Goal: Communication & Community: Participate in discussion

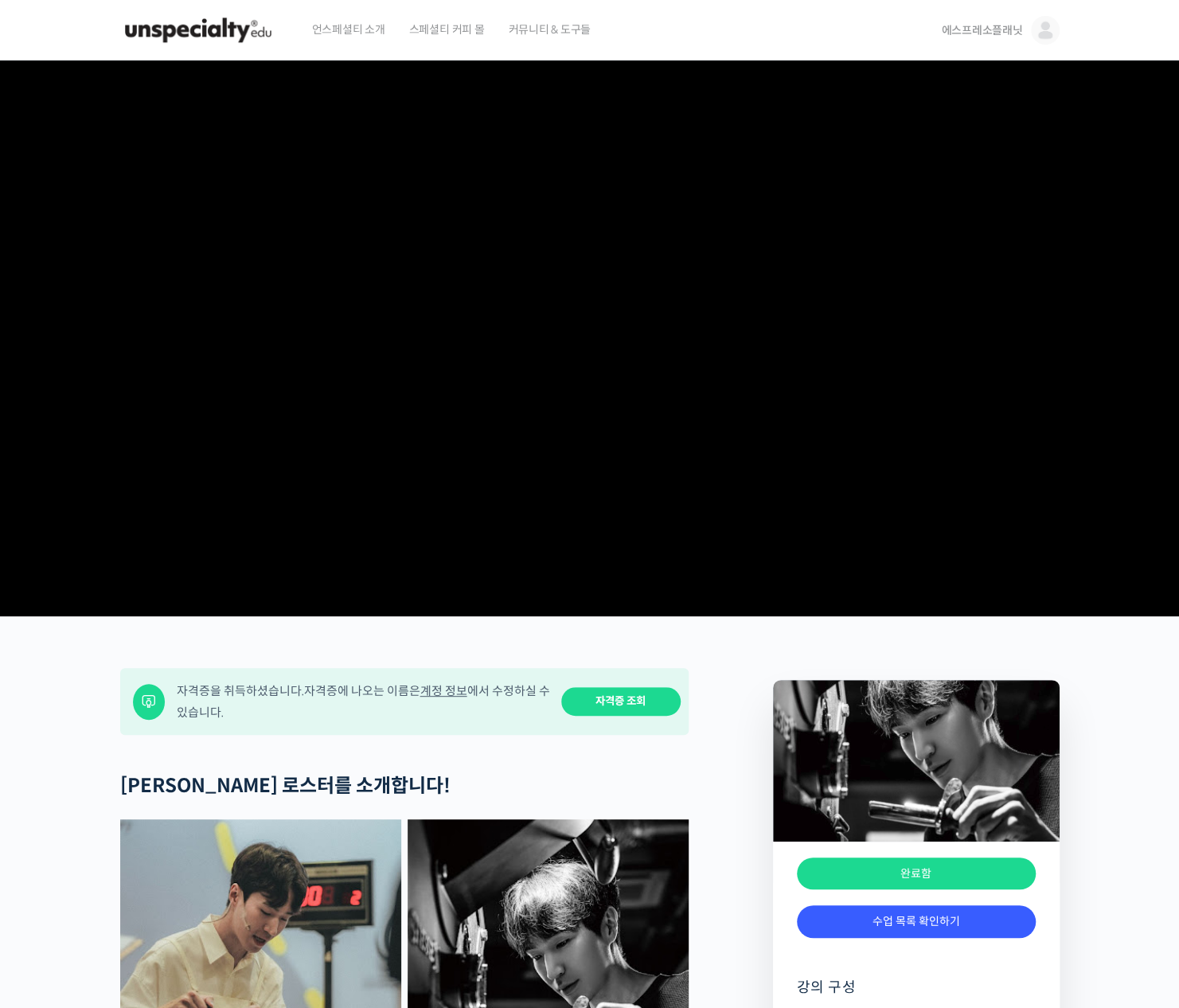
click at [1031, 19] on link "에스프레소플래닛" at bounding box center [1000, 30] width 117 height 60
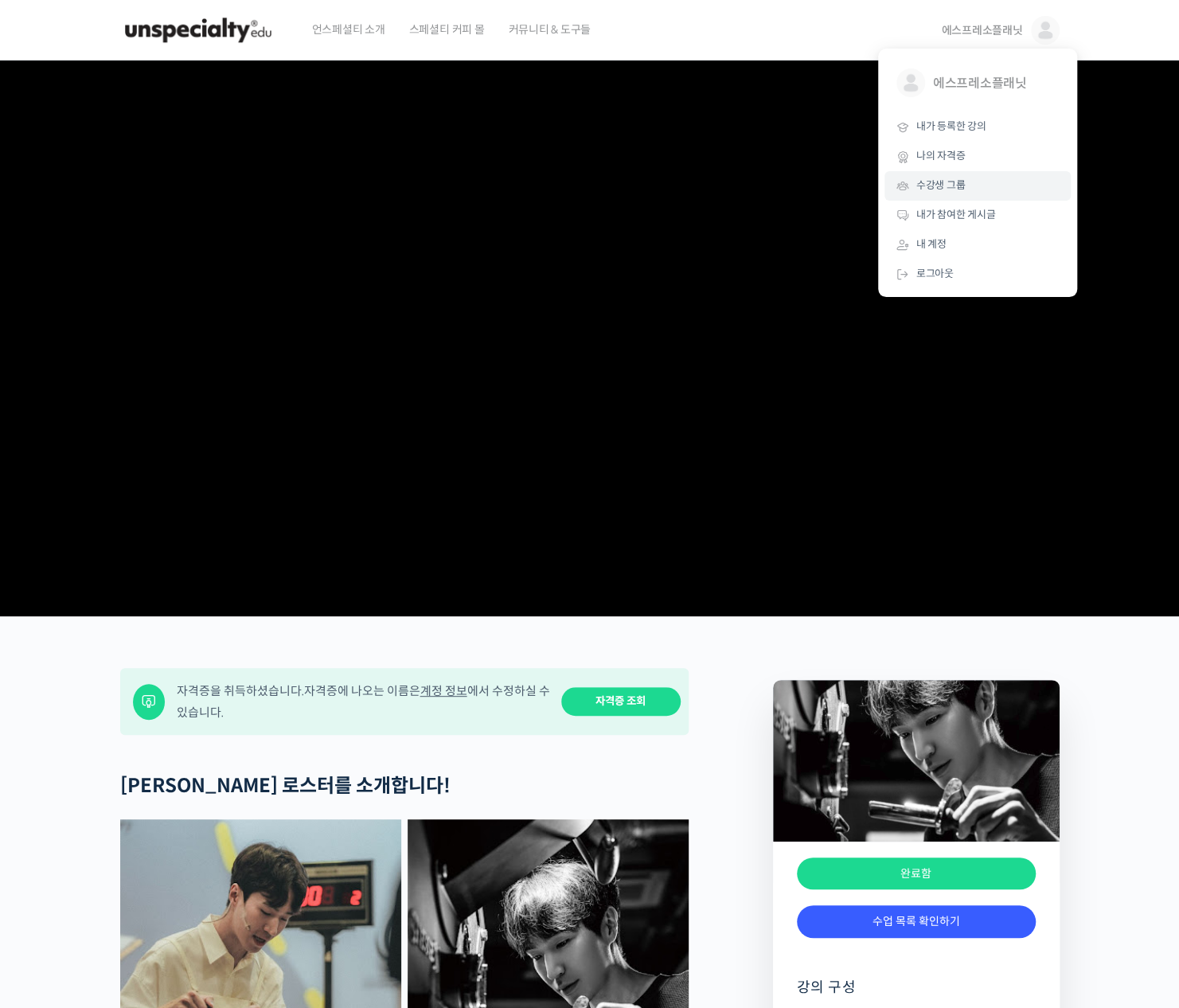
click at [946, 189] on span "수강생 그룹" at bounding box center [941, 186] width 49 height 14
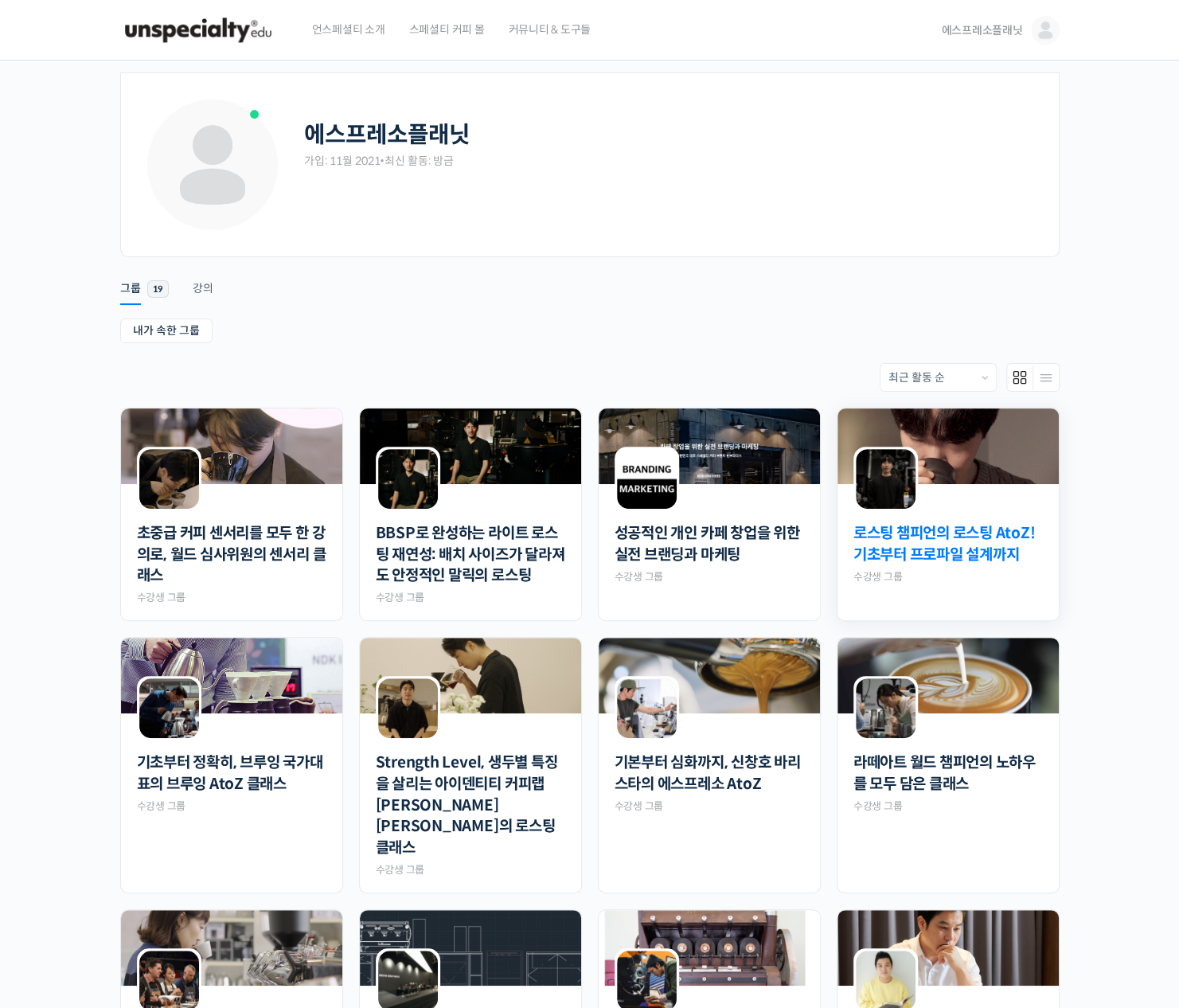
click at [975, 537] on link "로스팅 챔피언의 로스팅 AtoZ! 기초부터 프로파일 설계까지" at bounding box center [948, 545] width 190 height 43
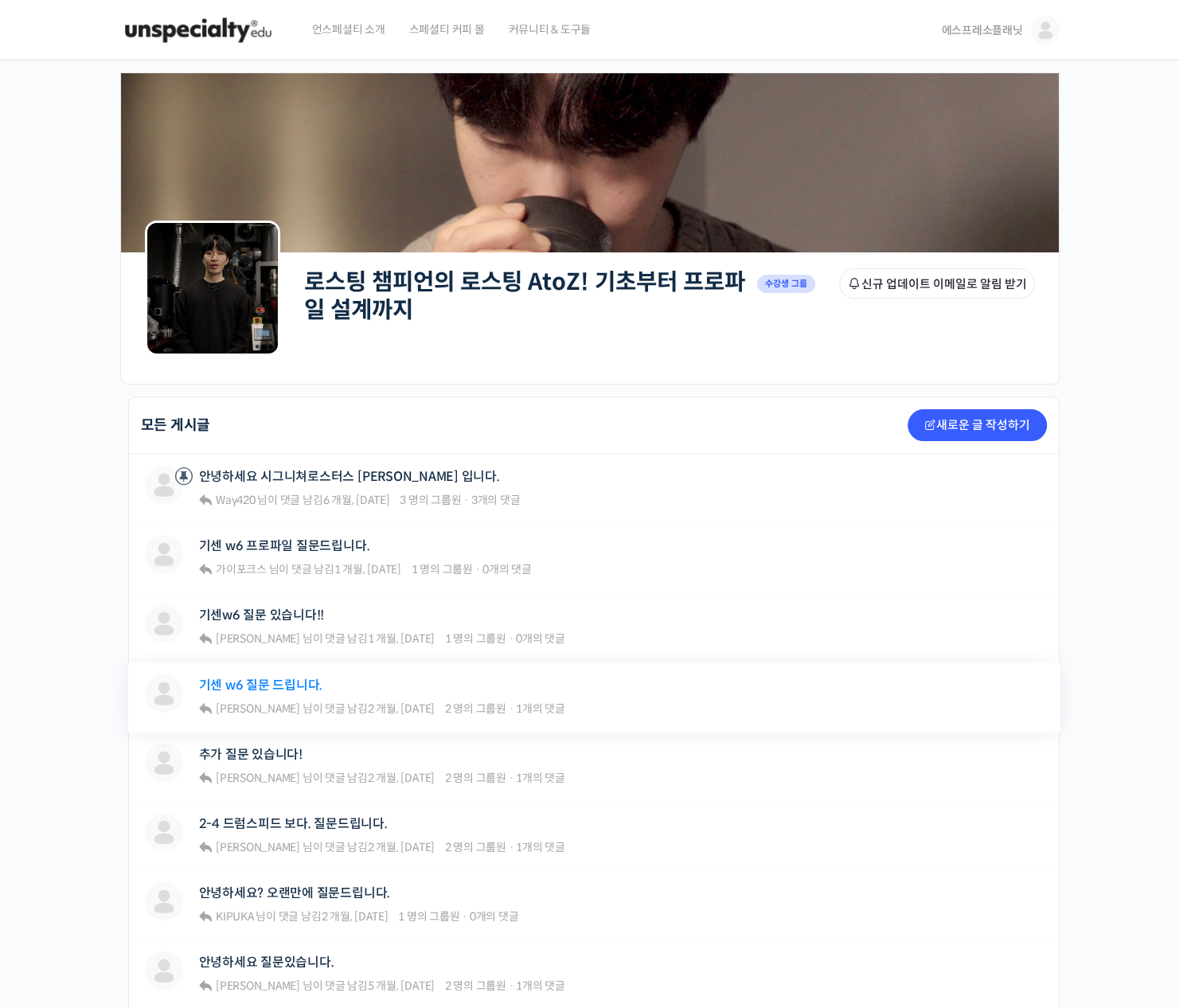
click at [260, 680] on link "기센 w6 질문 드립니다." at bounding box center [261, 685] width 124 height 15
click at [293, 820] on link "2-4 드럼스피드 보다. 질문드립니다." at bounding box center [294, 824] width 189 height 15
click at [274, 753] on link "추가 질문 있습니다!" at bounding box center [251, 754] width 104 height 15
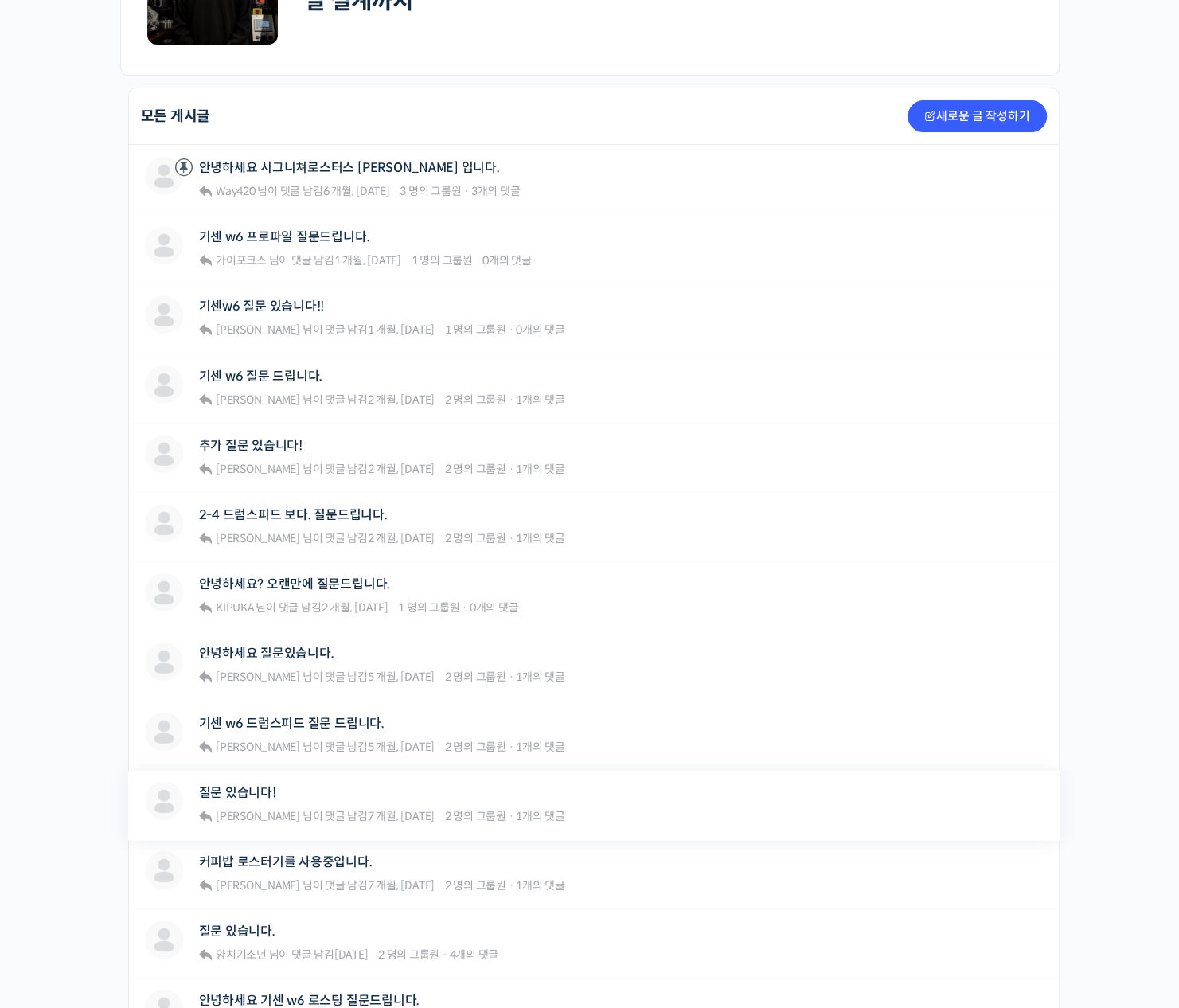
scroll to position [318, 0]
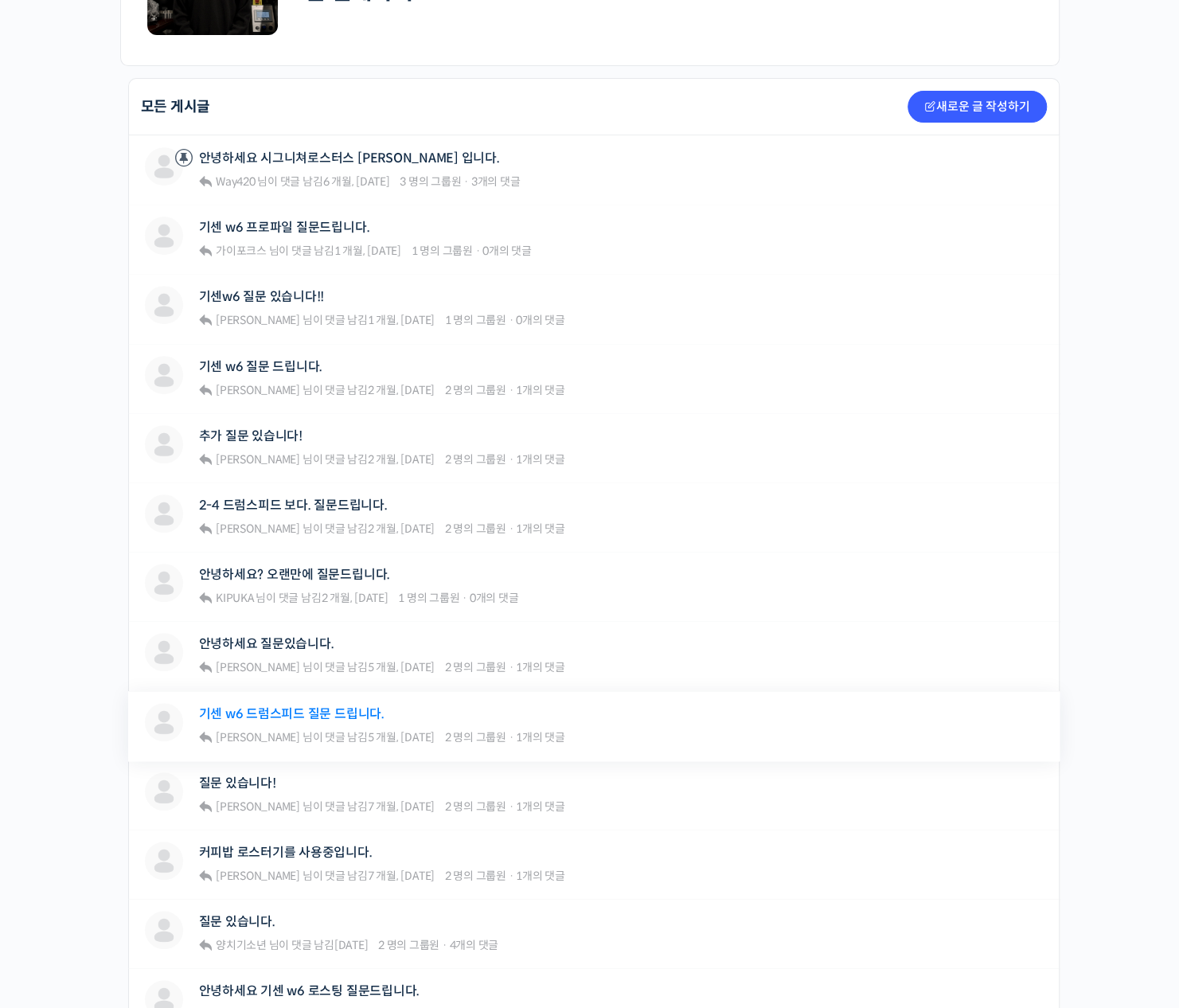
click at [307, 711] on link "기센 w6 드럼스피드 질문 드립니다." at bounding box center [292, 714] width 186 height 15
click at [283, 641] on link "안녕하세요 질문있습니다." at bounding box center [266, 644] width 135 height 15
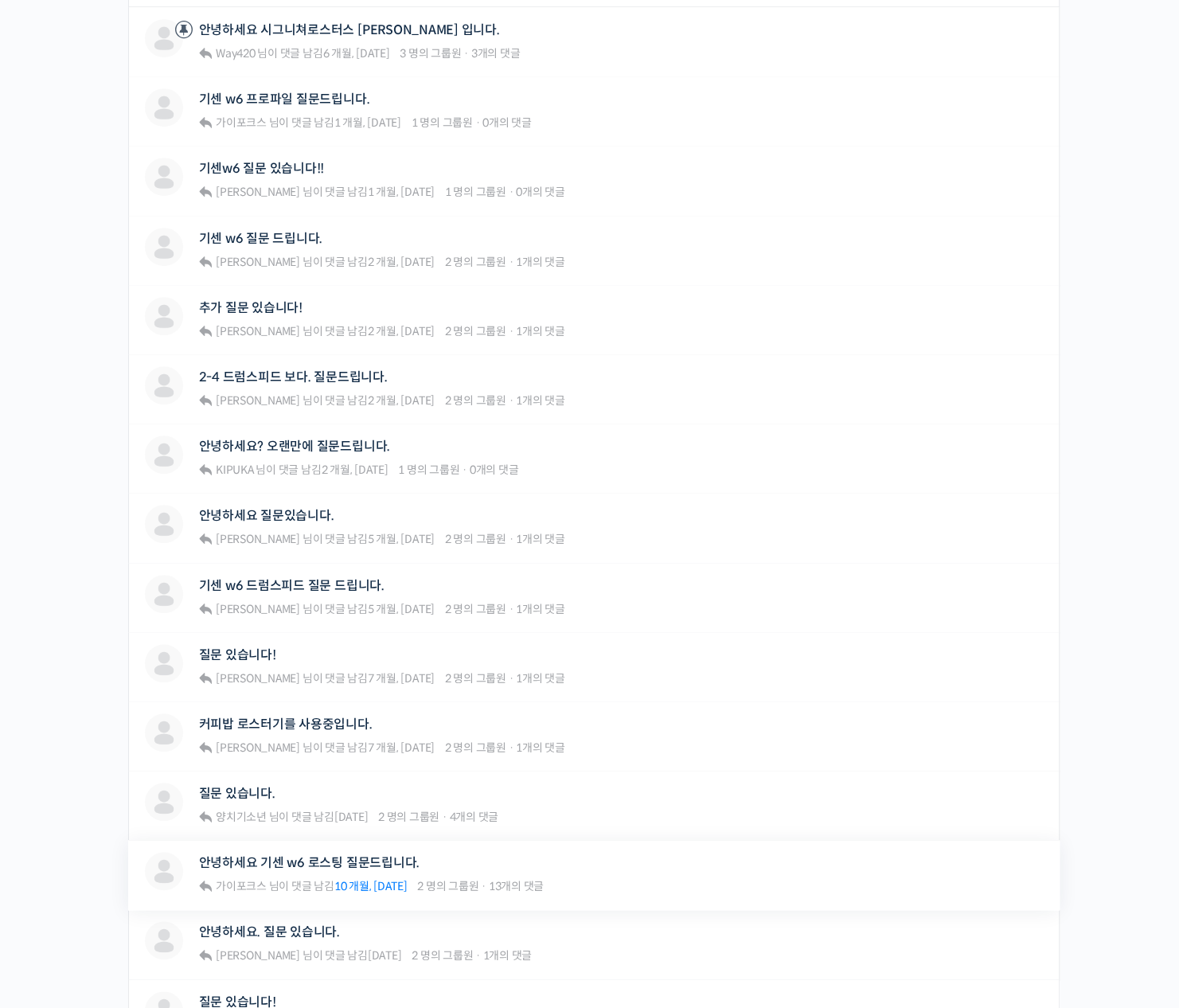
scroll to position [637, 0]
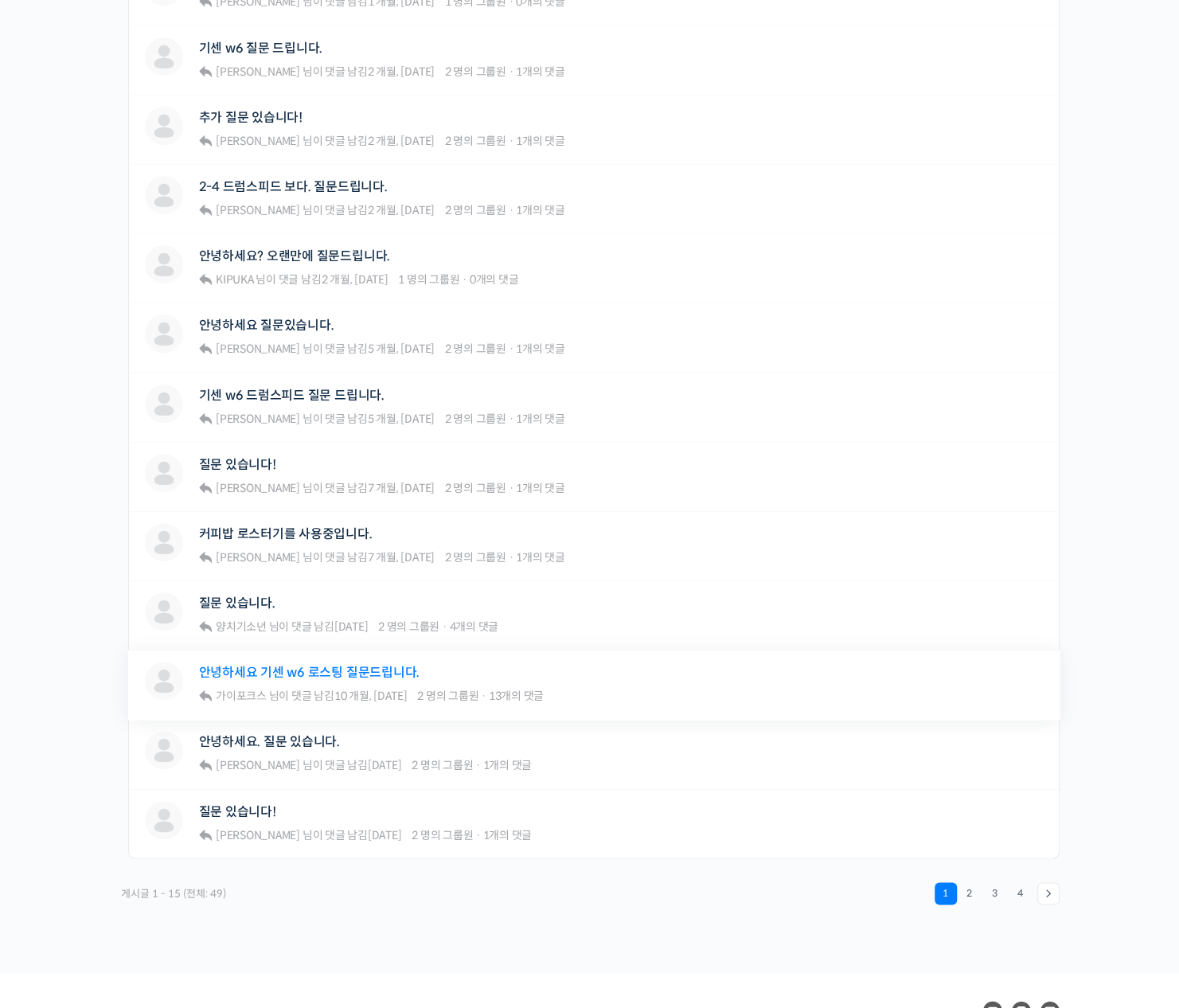
click at [293, 670] on link "안녕하세요 기센 w6 로스팅 질문드립니다." at bounding box center [309, 673] width 220 height 15
click at [266, 734] on link "안녕하세요. 질문 있습니다." at bounding box center [270, 742] width 141 height 15
click at [242, 805] on link "질문 있습니다!" at bounding box center [238, 812] width 77 height 15
click at [966, 891] on link "2" at bounding box center [970, 893] width 22 height 22
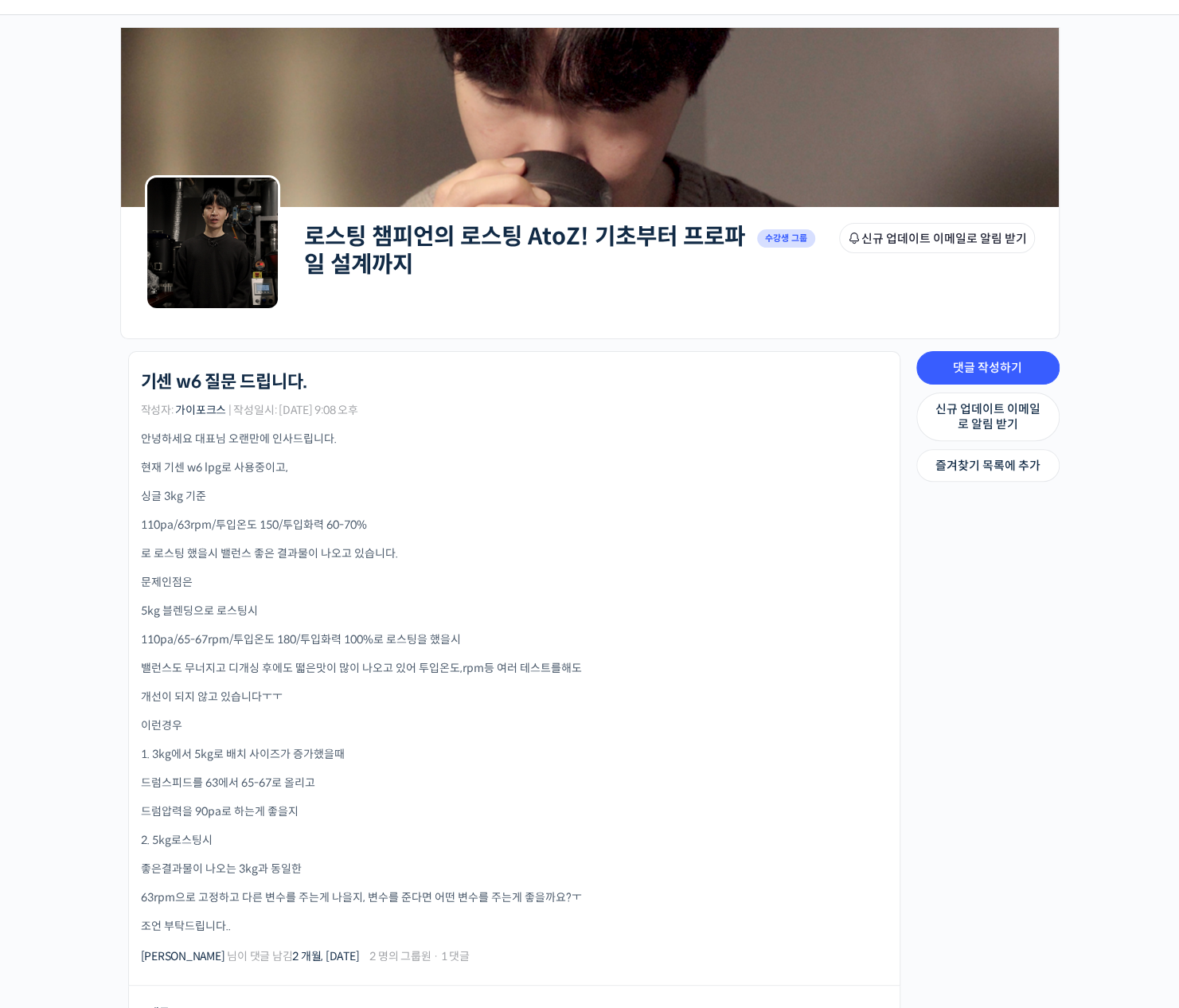
scroll to position [159, 0]
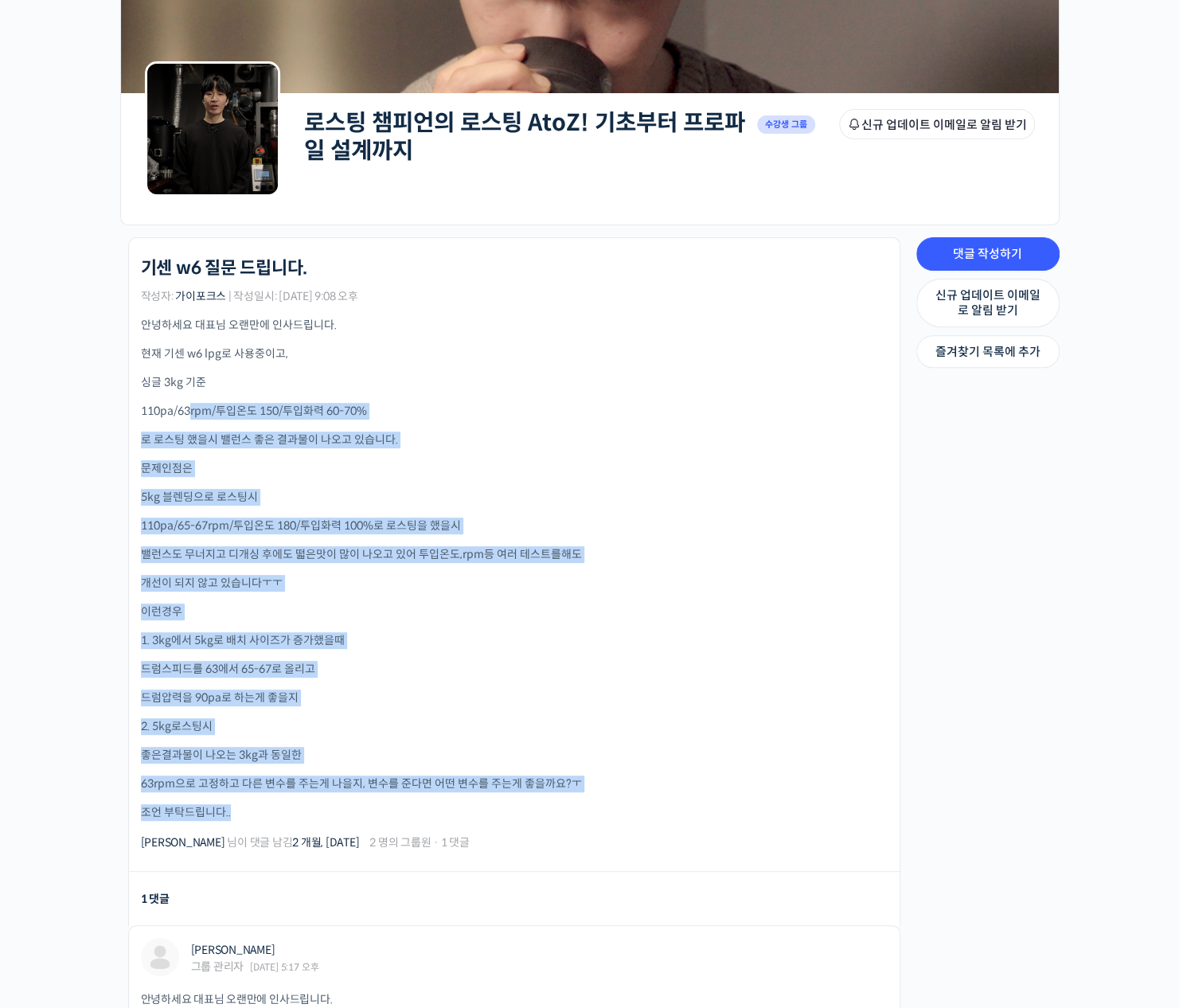
drag, startPoint x: 192, startPoint y: 404, endPoint x: 473, endPoint y: 812, distance: 495.4
click at [472, 815] on div "안녕하세요 대표님 오랜만에 인사드립니다. 현재 기센 w6 lpg로 사용중이고, 싱글 3kg 기준 110pa/63rpm/투입온도 150/투입화력…" at bounding box center [514, 569] width 747 height 504
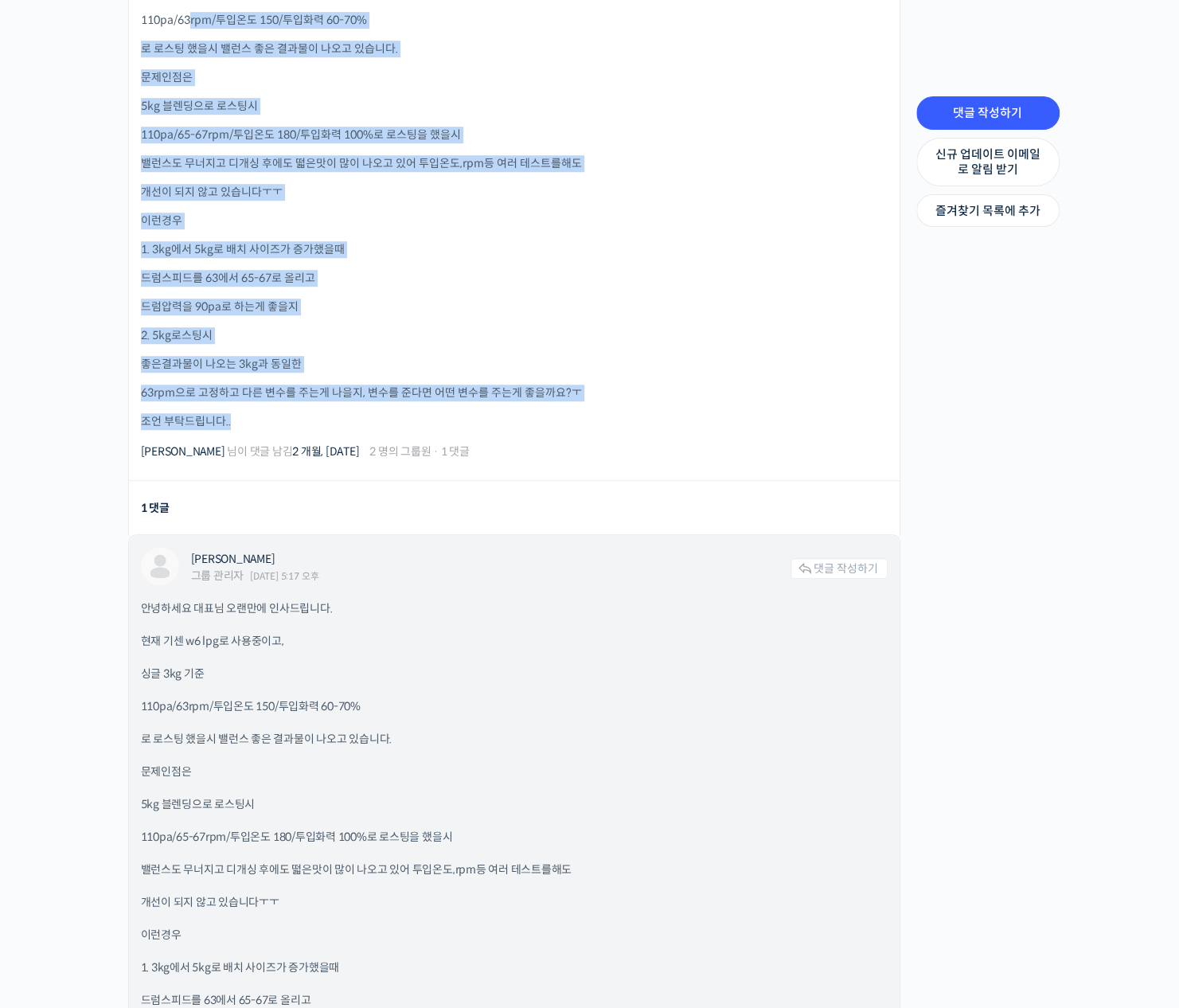
scroll to position [558, 0]
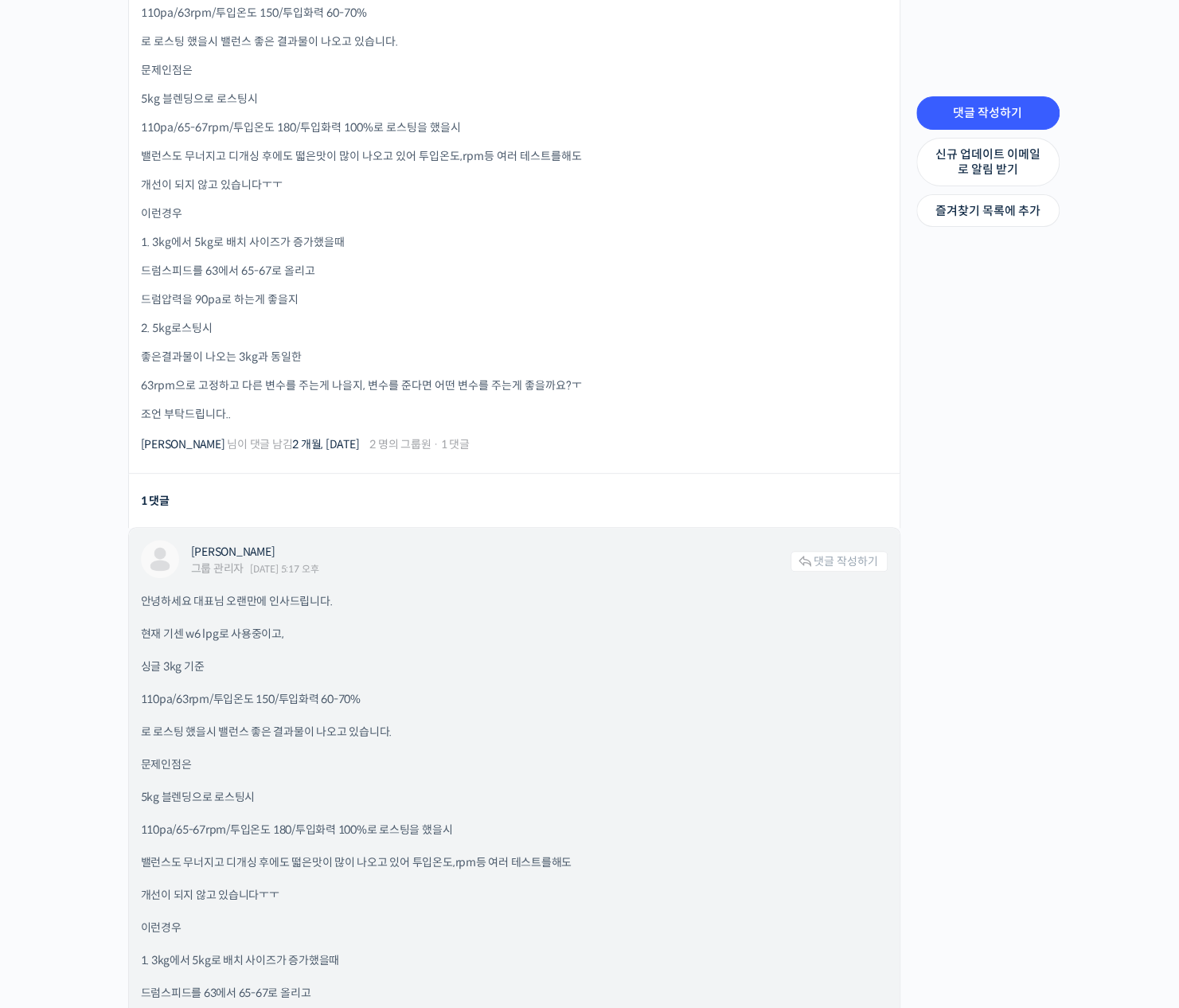
click at [546, 597] on p "안녕하세요 대표님 오랜만에 인사드립니다." at bounding box center [514, 602] width 747 height 17
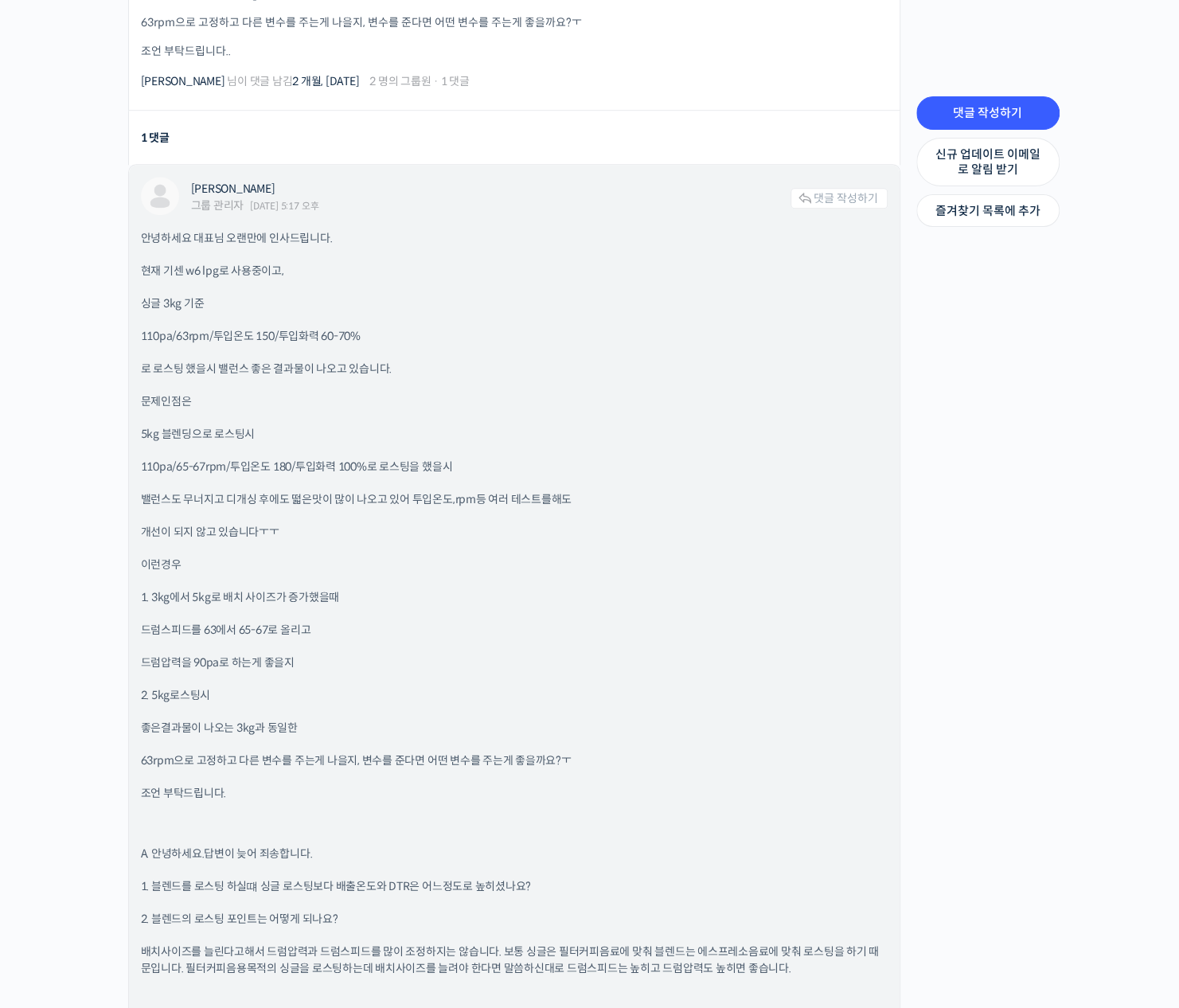
scroll to position [955, 0]
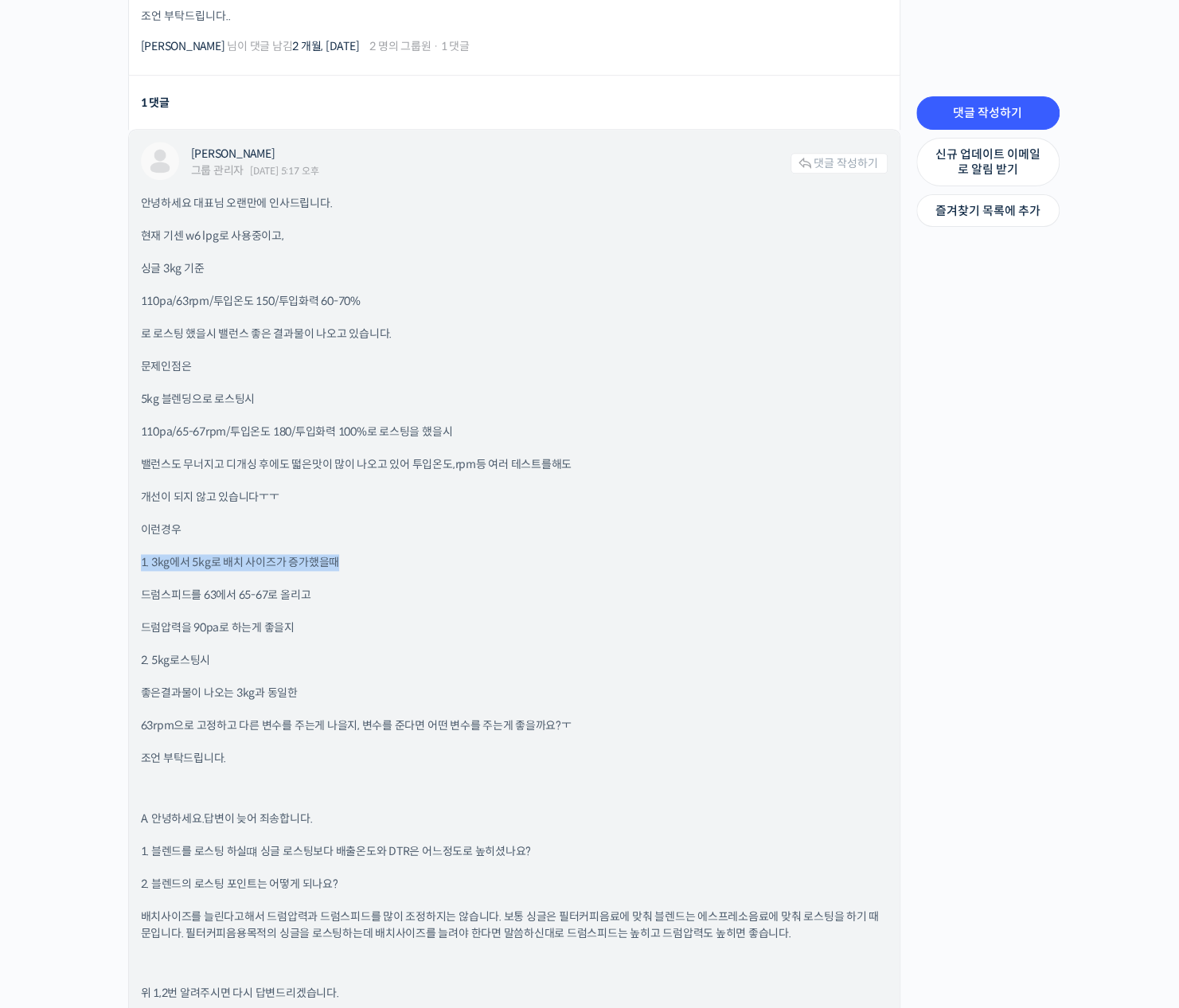
drag, startPoint x: 365, startPoint y: 535, endPoint x: 363, endPoint y: 555, distance: 20.1
click at [363, 555] on div "안녕하세요 대표님 오랜만에 인사드립니다. 현재 기센 w6 lpg로 사용중이고, 싱글 3kg 기준 110pa/63rpm/투입온도 150/투입화력…" at bounding box center [514, 627] width 747 height 866
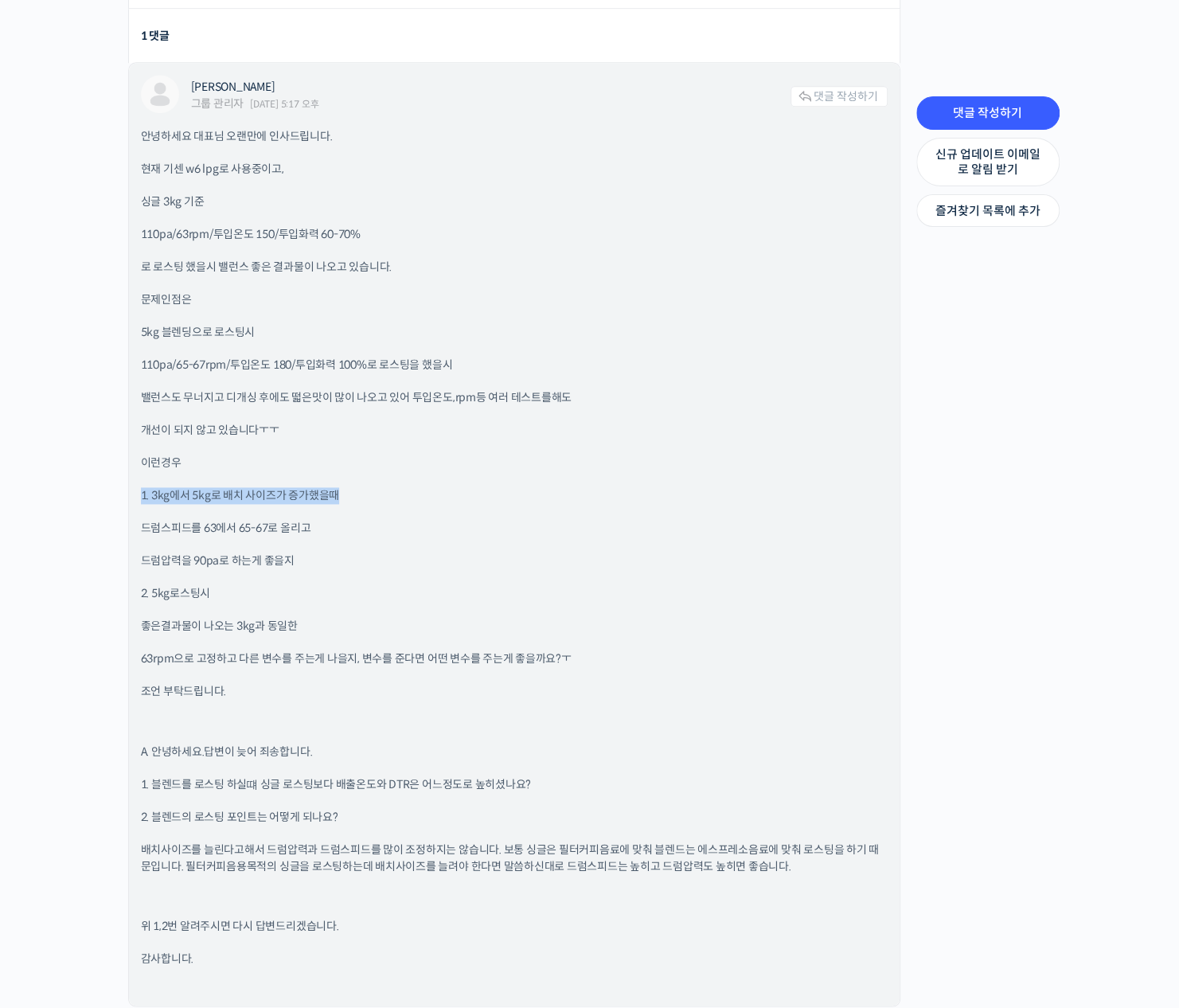
scroll to position [1114, 0]
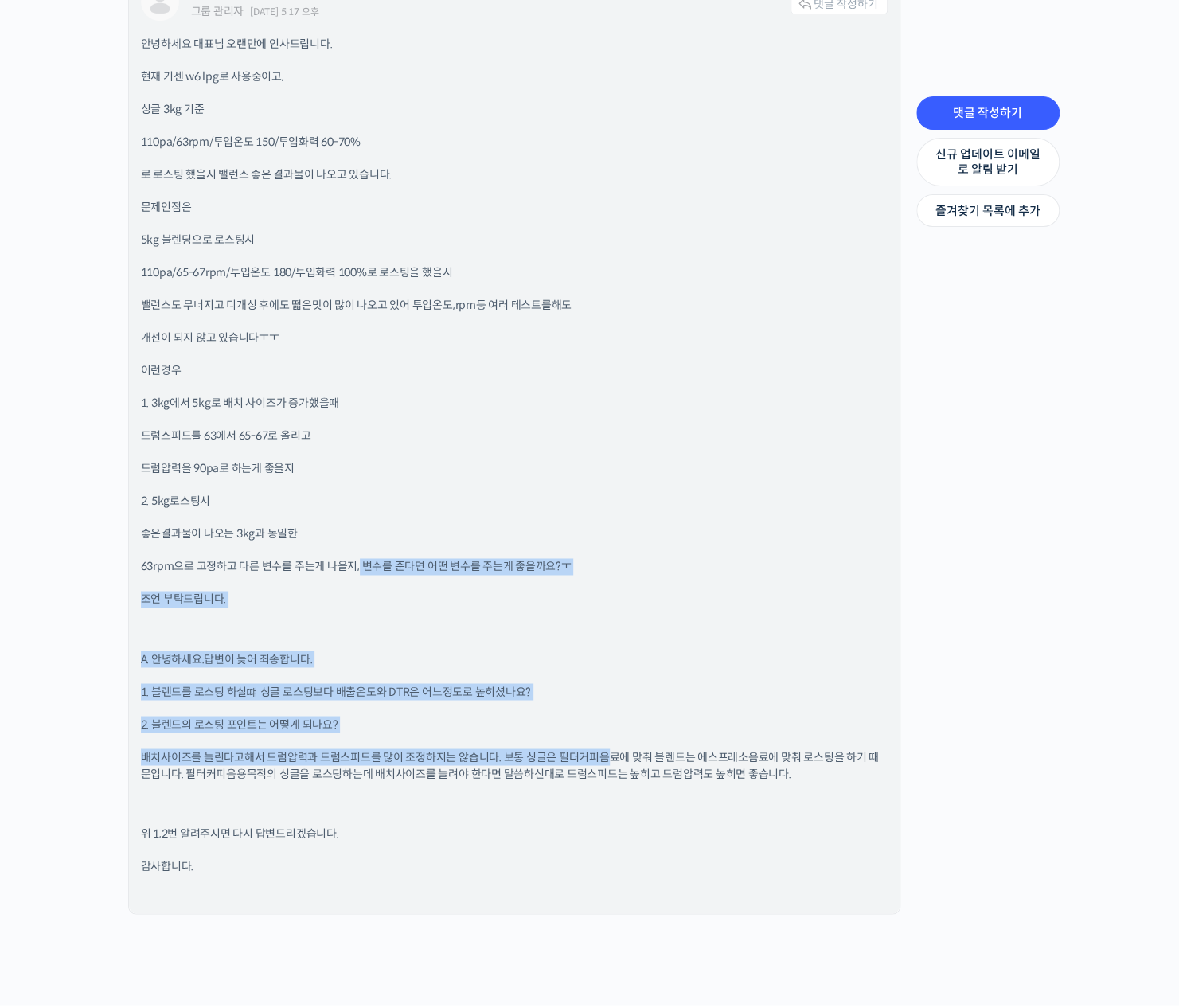
drag, startPoint x: 358, startPoint y: 546, endPoint x: 610, endPoint y: 759, distance: 330.0
click at [610, 759] on div "안녕하세요 대표님 오랜만에 인사드립니다. 현재 기센 w6 lpg로 사용중이고, 싱글 3kg 기준 110pa/63rpm/투입온도 150/투입화력…" at bounding box center [514, 468] width 747 height 866
drag, startPoint x: 610, startPoint y: 759, endPoint x: 514, endPoint y: 716, distance: 105.2
click at [514, 716] on p "2. 블렌드의 로스팅 포인트는 어떻게 되나요?" at bounding box center [514, 724] width 747 height 17
click at [541, 662] on p "A. 안녕하세요.답변이 늦어 죄송합니다." at bounding box center [514, 659] width 747 height 17
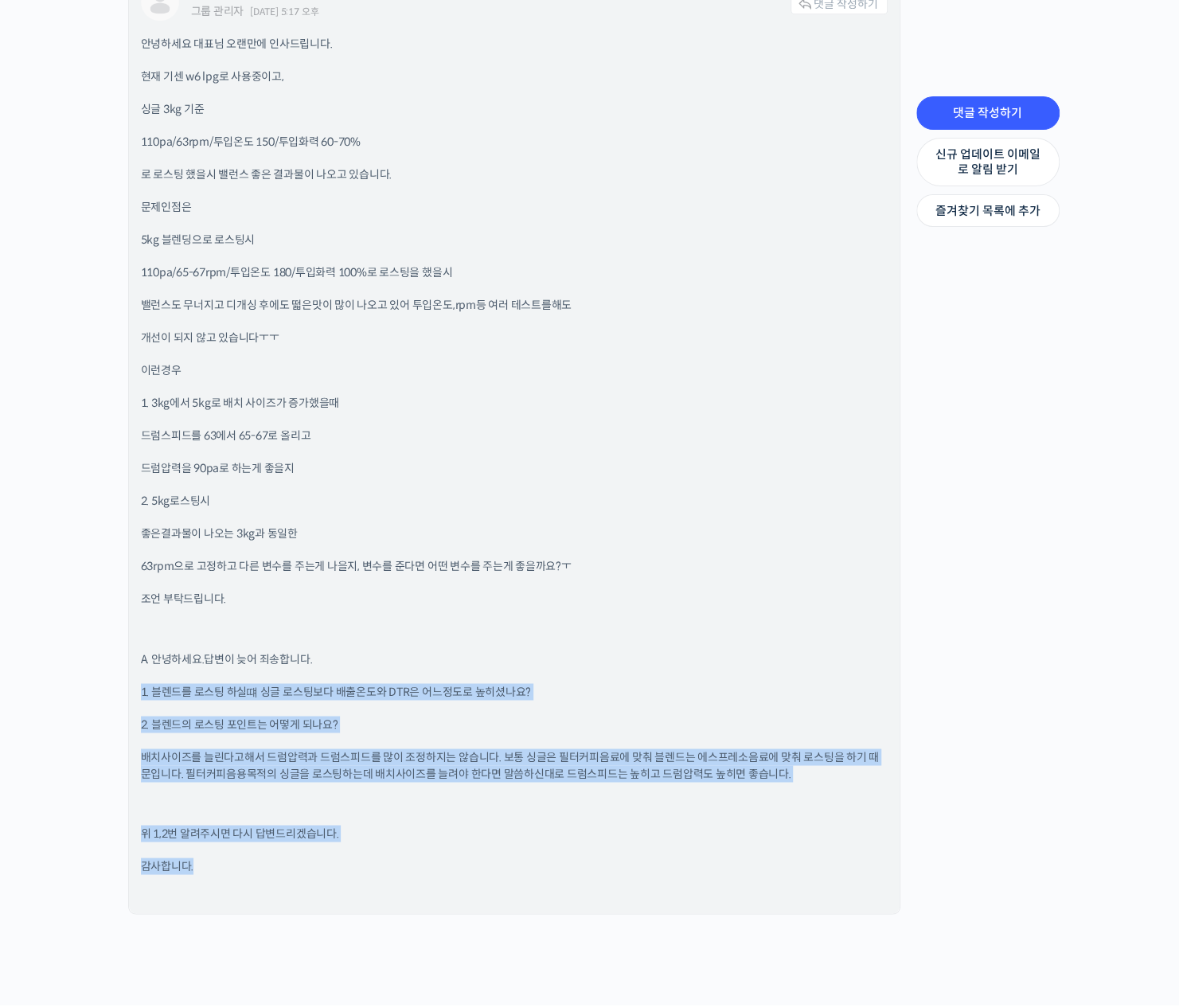
drag, startPoint x: 493, startPoint y: 644, endPoint x: 592, endPoint y: 857, distance: 234.9
click at [592, 857] on div "안녕하세요 대표님 오랜만에 인사드립니다. 현재 기센 w6 lpg로 사용중이고, 싱글 3kg 기준 110pa/63rpm/투입온도 150/투입화력…" at bounding box center [514, 468] width 747 height 866
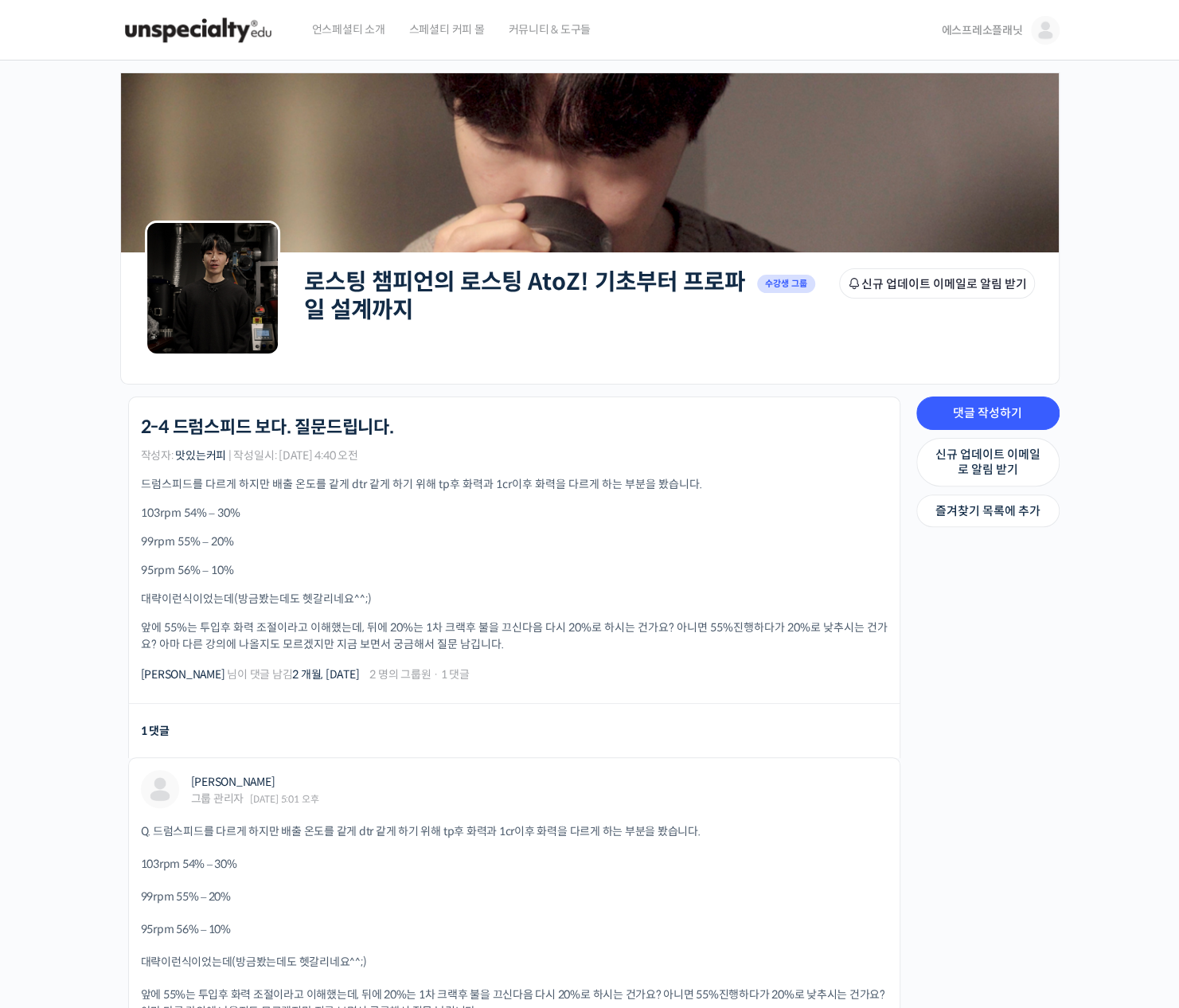
drag, startPoint x: 439, startPoint y: 335, endPoint x: 446, endPoint y: 410, distance: 75.3
drag, startPoint x: 446, startPoint y: 410, endPoint x: 316, endPoint y: 472, distance: 144.0
click at [316, 472] on div "로스팅 챔피언의 로스팅 AtoZ! 기초부터 프로파일 설계까지 2-4 드럼스피드 보다. 질문드립니다. 작성자: 맛있는커피 | 작성일시: 2025…" at bounding box center [514, 550] width 747 height 266
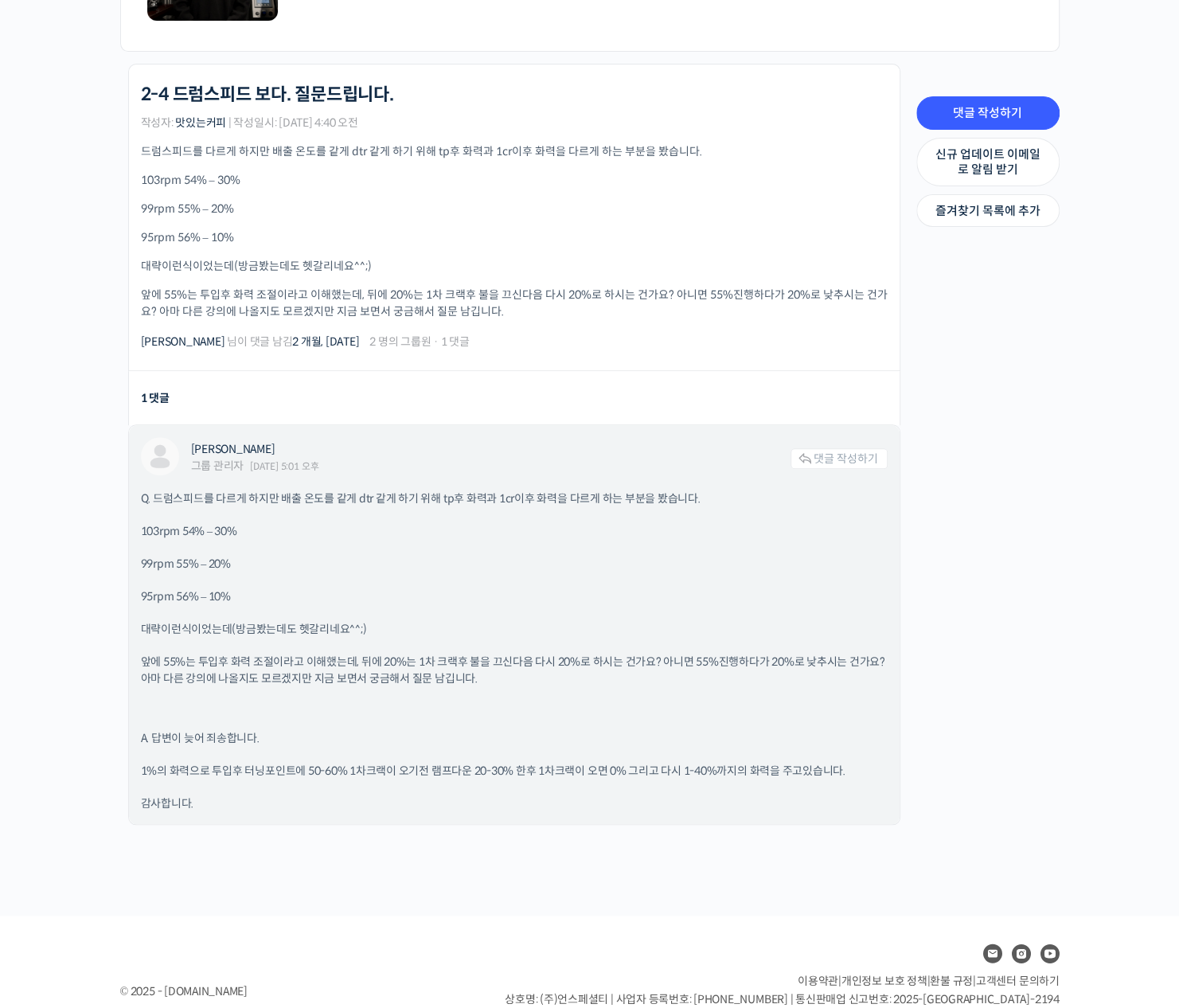
scroll to position [390, 0]
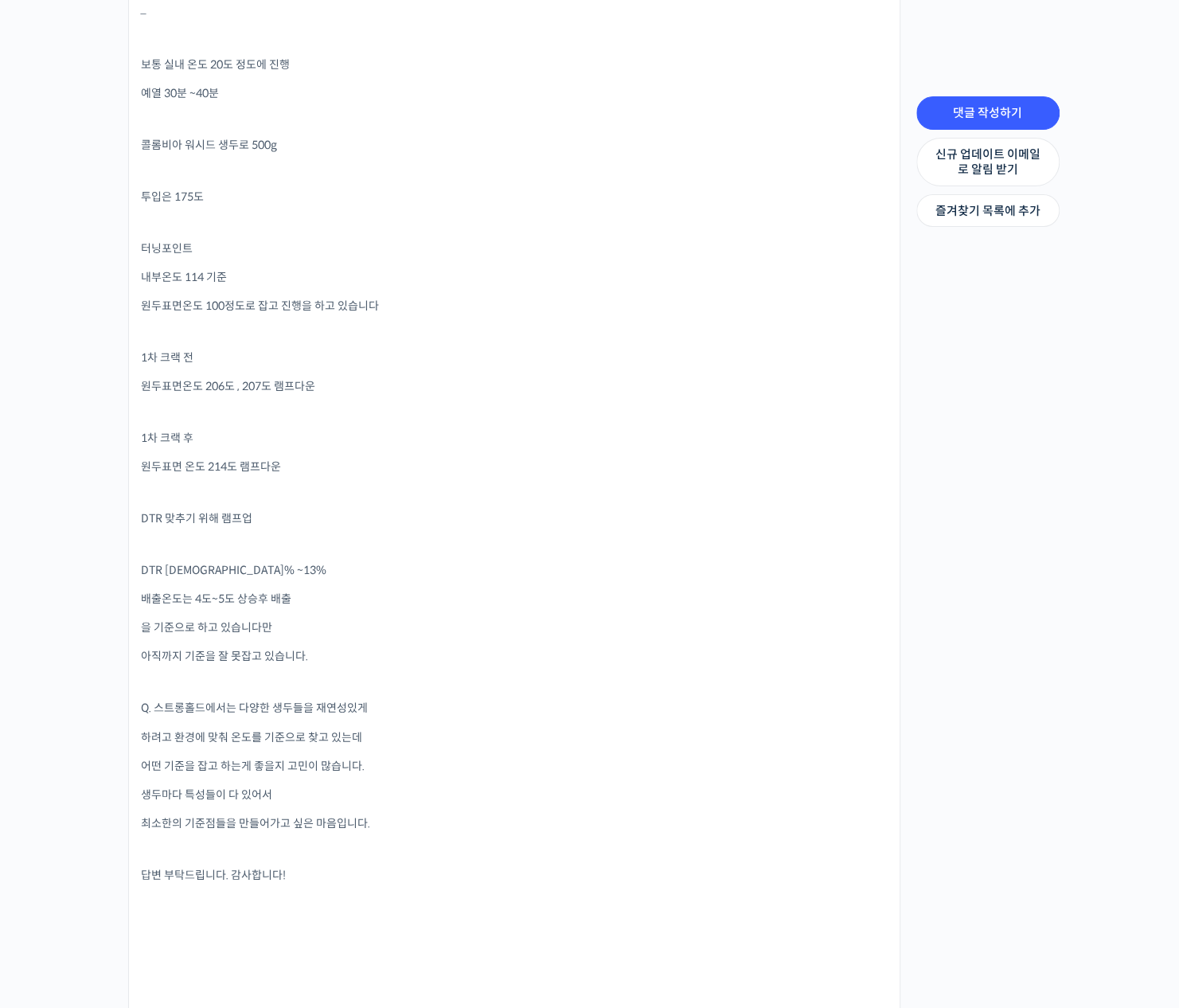
scroll to position [1434, 0]
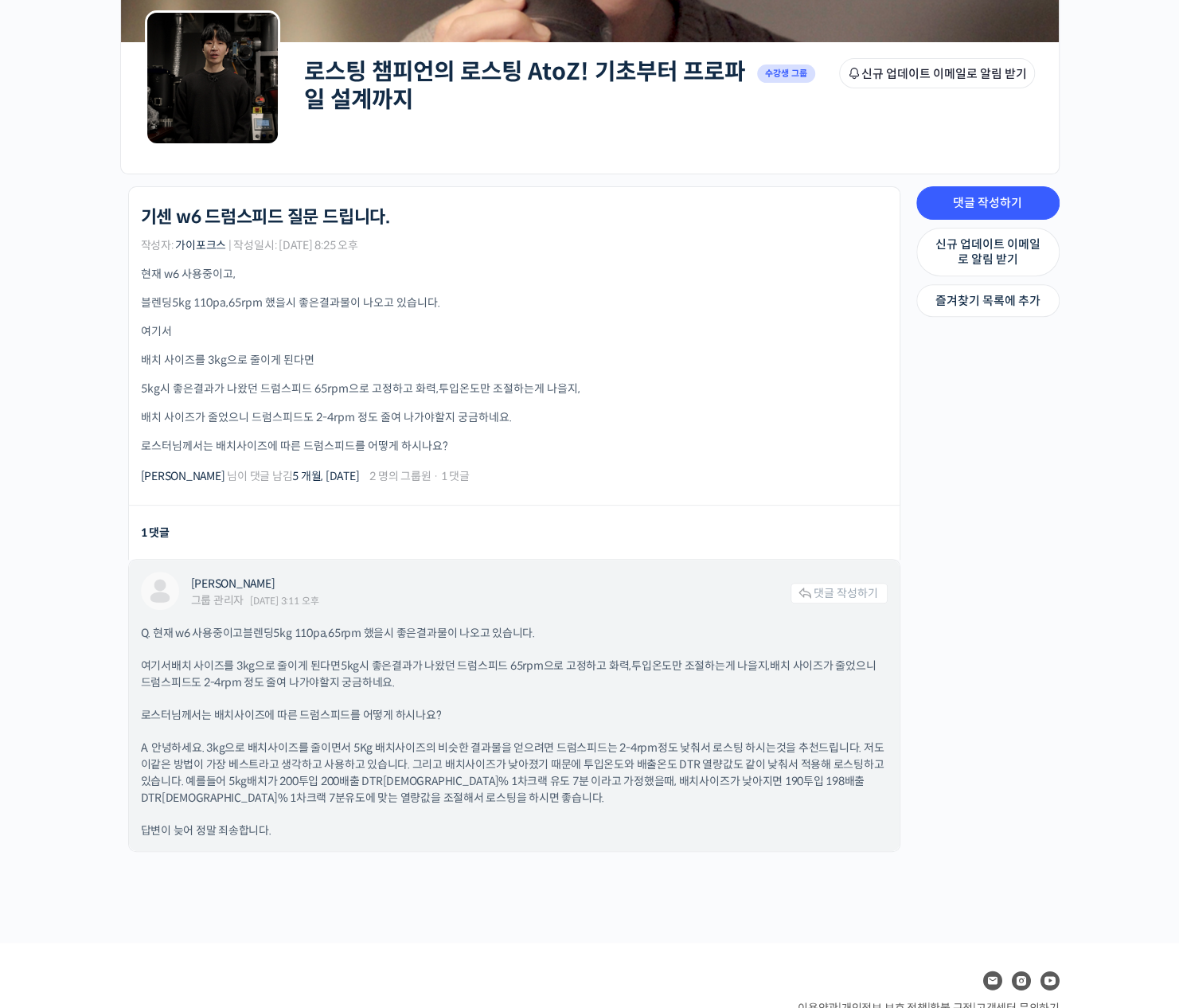
scroll to position [295, 0]
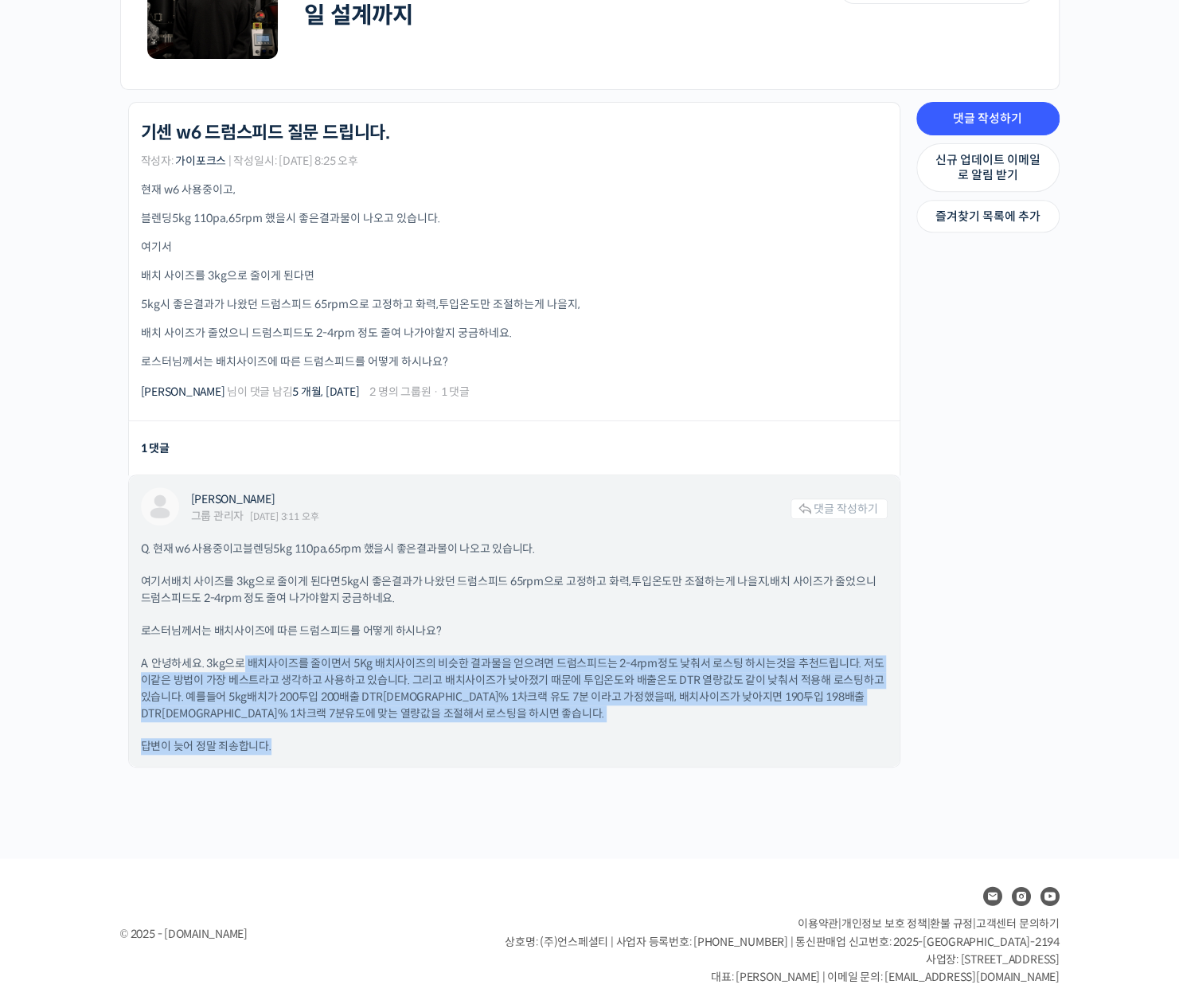
drag, startPoint x: 242, startPoint y: 651, endPoint x: 561, endPoint y: 749, distance: 333.7
click at [562, 749] on div "Q. 현재 w6 사용중이고 블렌딩5kg 110pa,65rpm 했을시 좋은결과물이 나오고 있습니다. 여기서 배치 사이즈를 3kg으로 줄이게 된다…" at bounding box center [514, 648] width 747 height 215
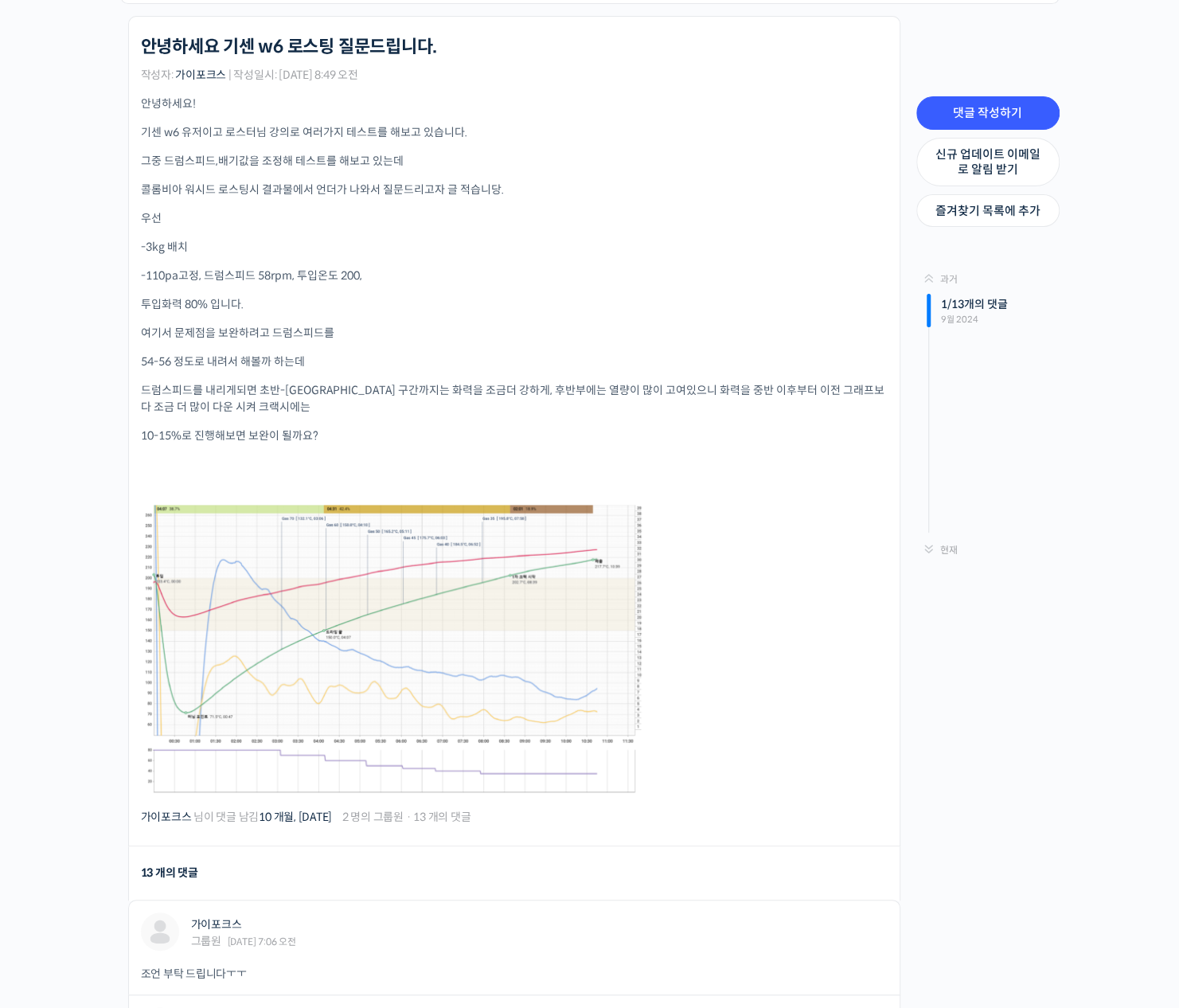
scroll to position [398, 0]
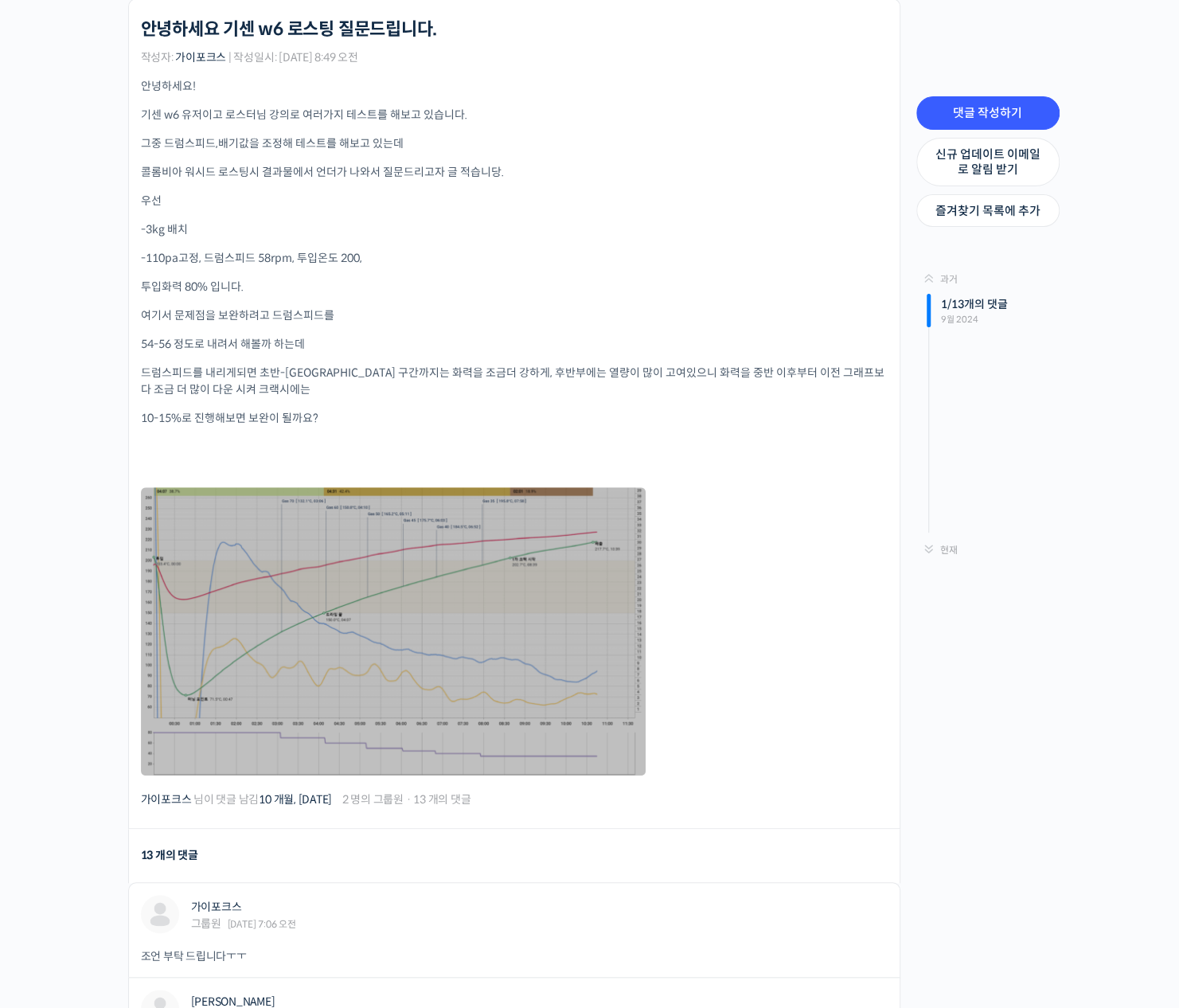
click at [381, 566] on link at bounding box center [393, 631] width 505 height 289
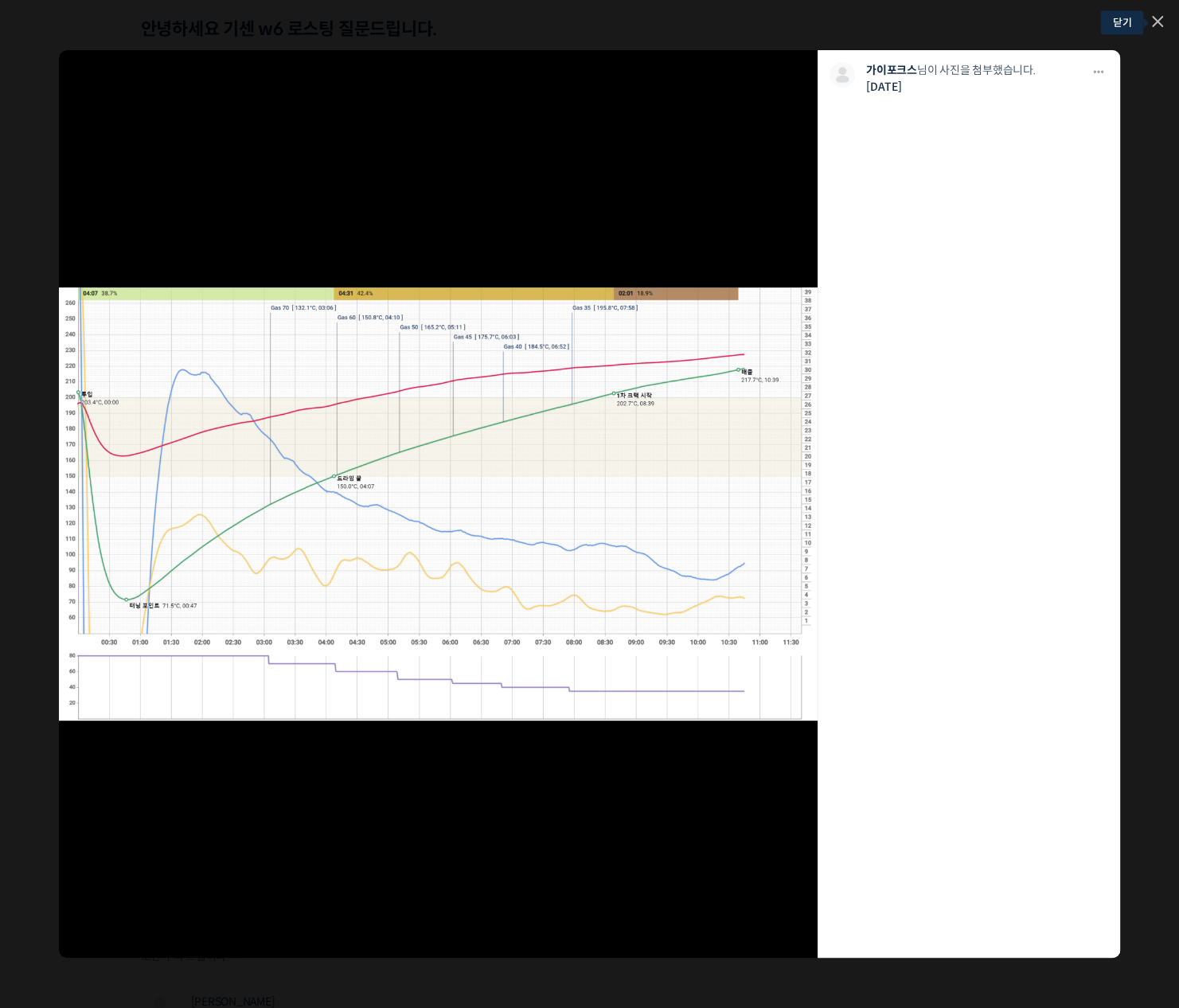
click at [1153, 26] on link at bounding box center [1157, 23] width 11 height 14
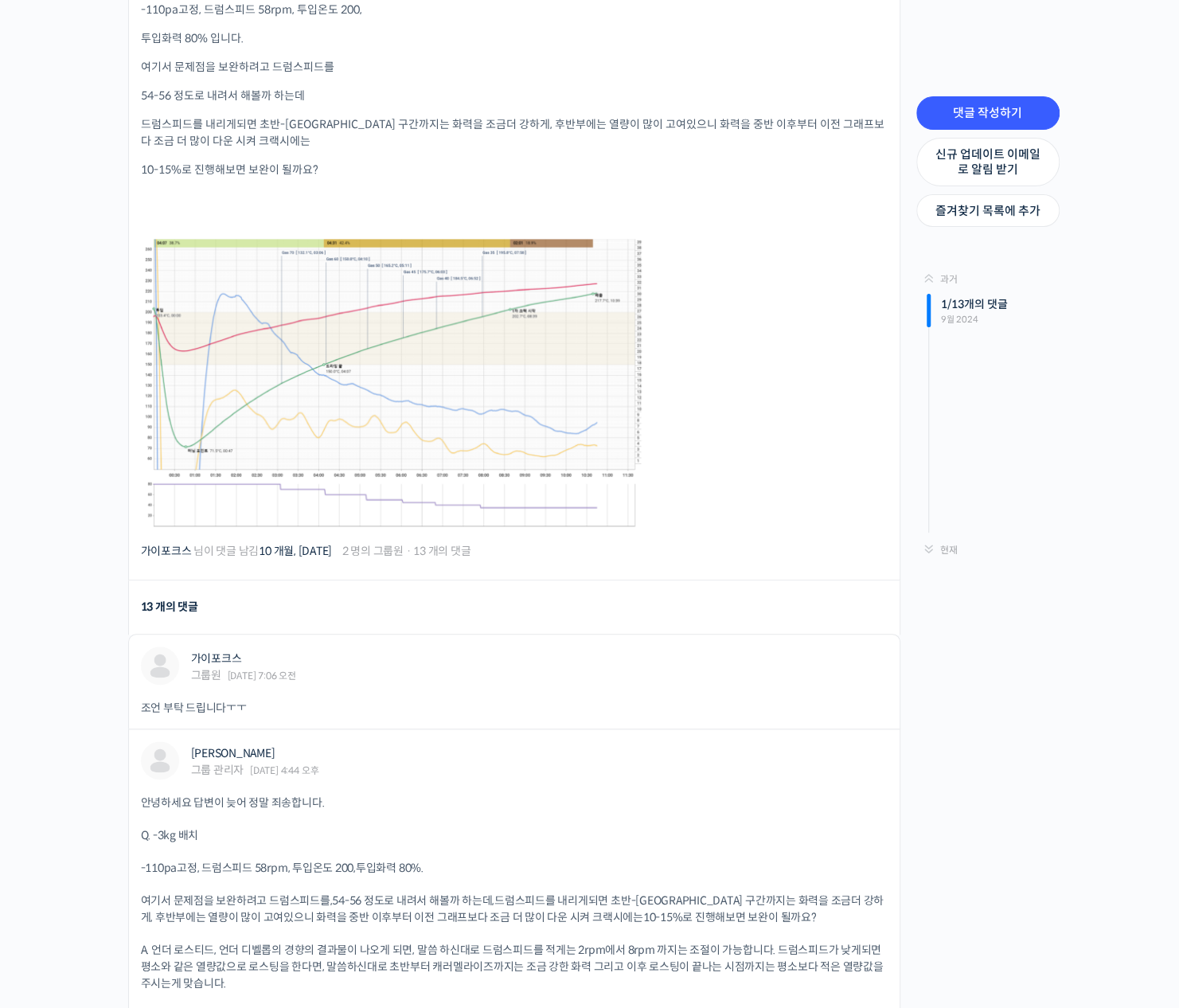
scroll to position [876, 0]
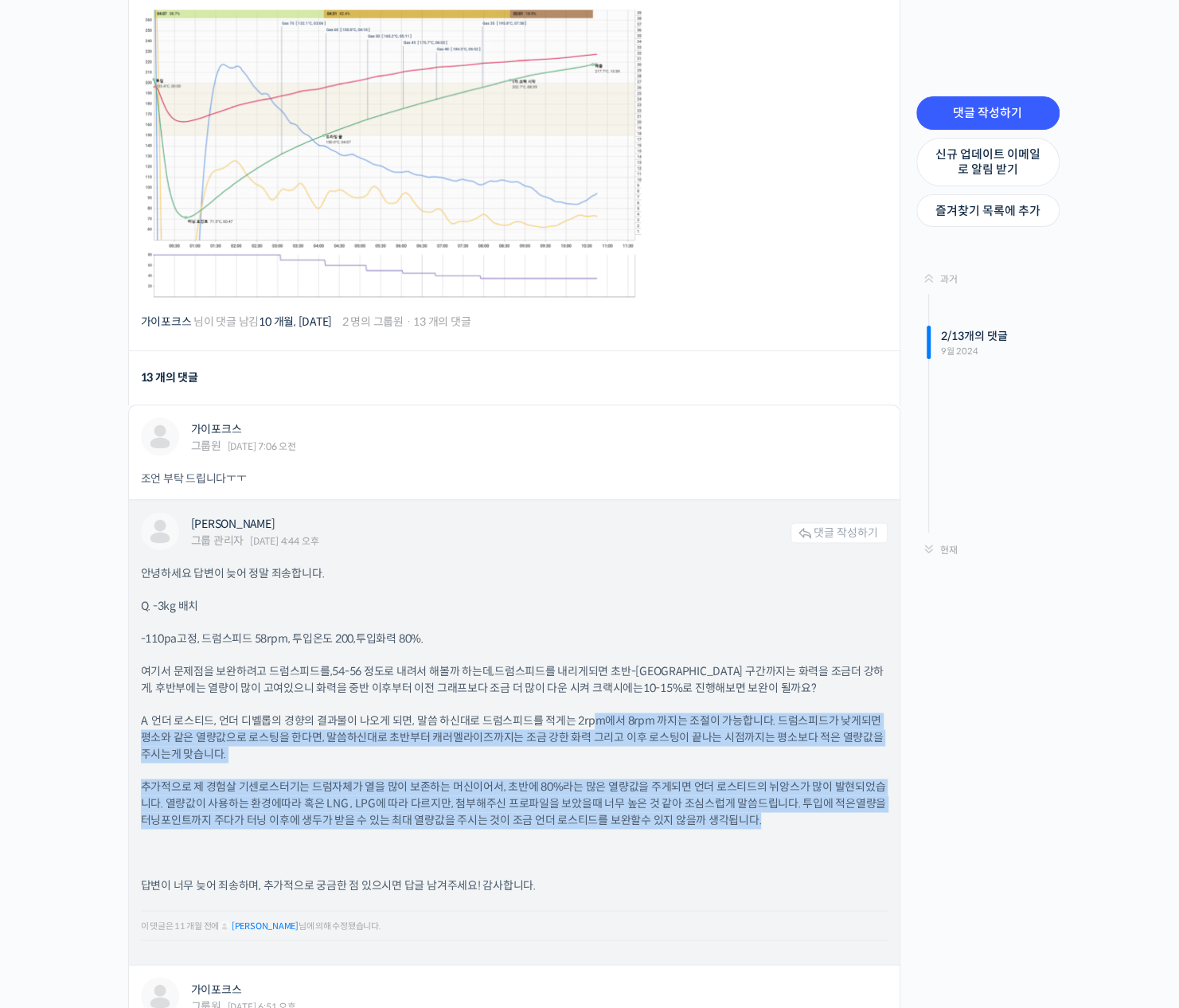
drag, startPoint x: 596, startPoint y: 713, endPoint x: 806, endPoint y: 816, distance: 233.9
click at [810, 819] on div "안녕하세요 답변이 늦어 정말 죄송합니다. Q. -3kg 배치 -110pa고정, 드럼스피드 58rpm, 투입온도 200, 투입화력 80%. 여기…" at bounding box center [514, 759] width 747 height 387
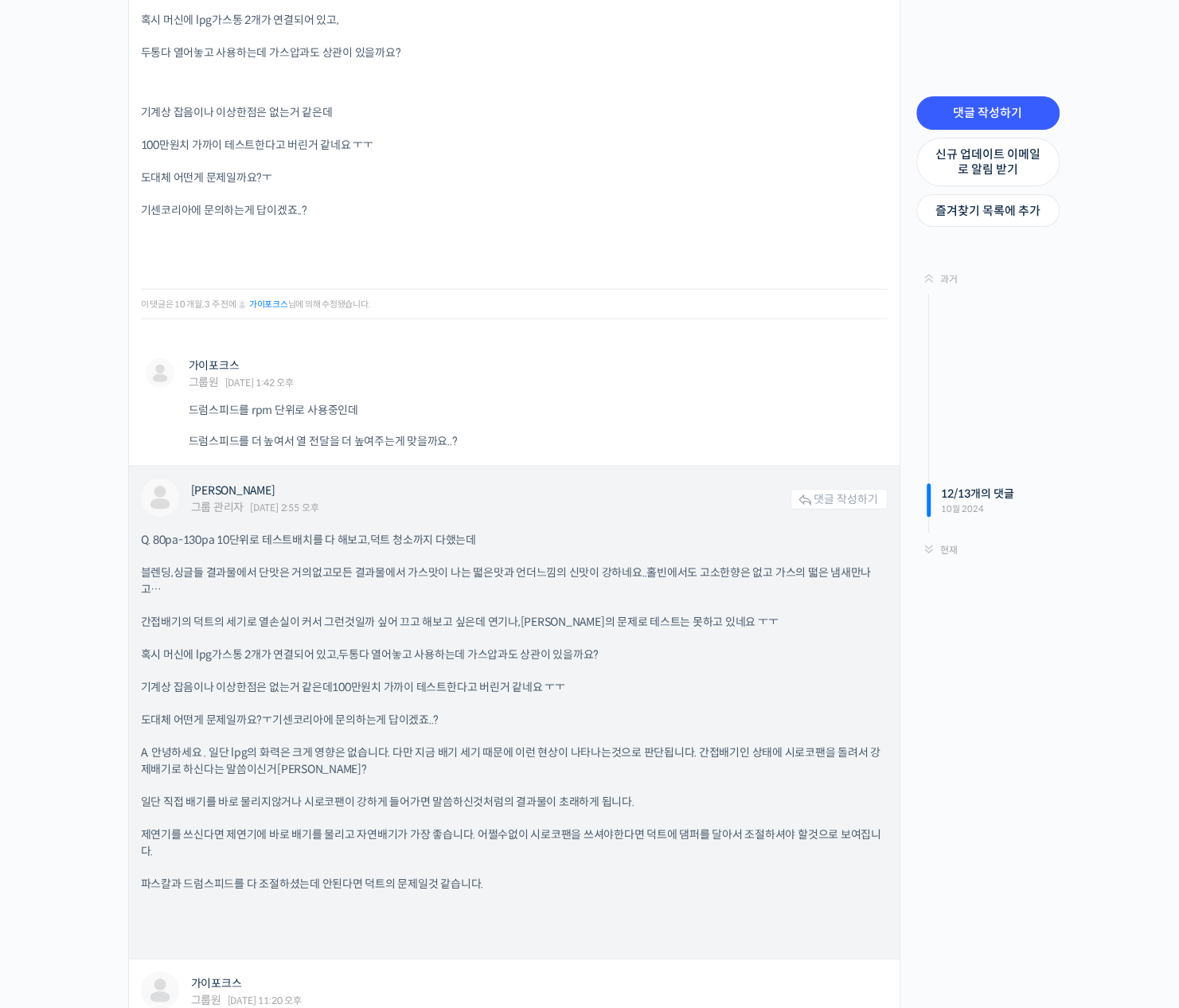
scroll to position [5654, 0]
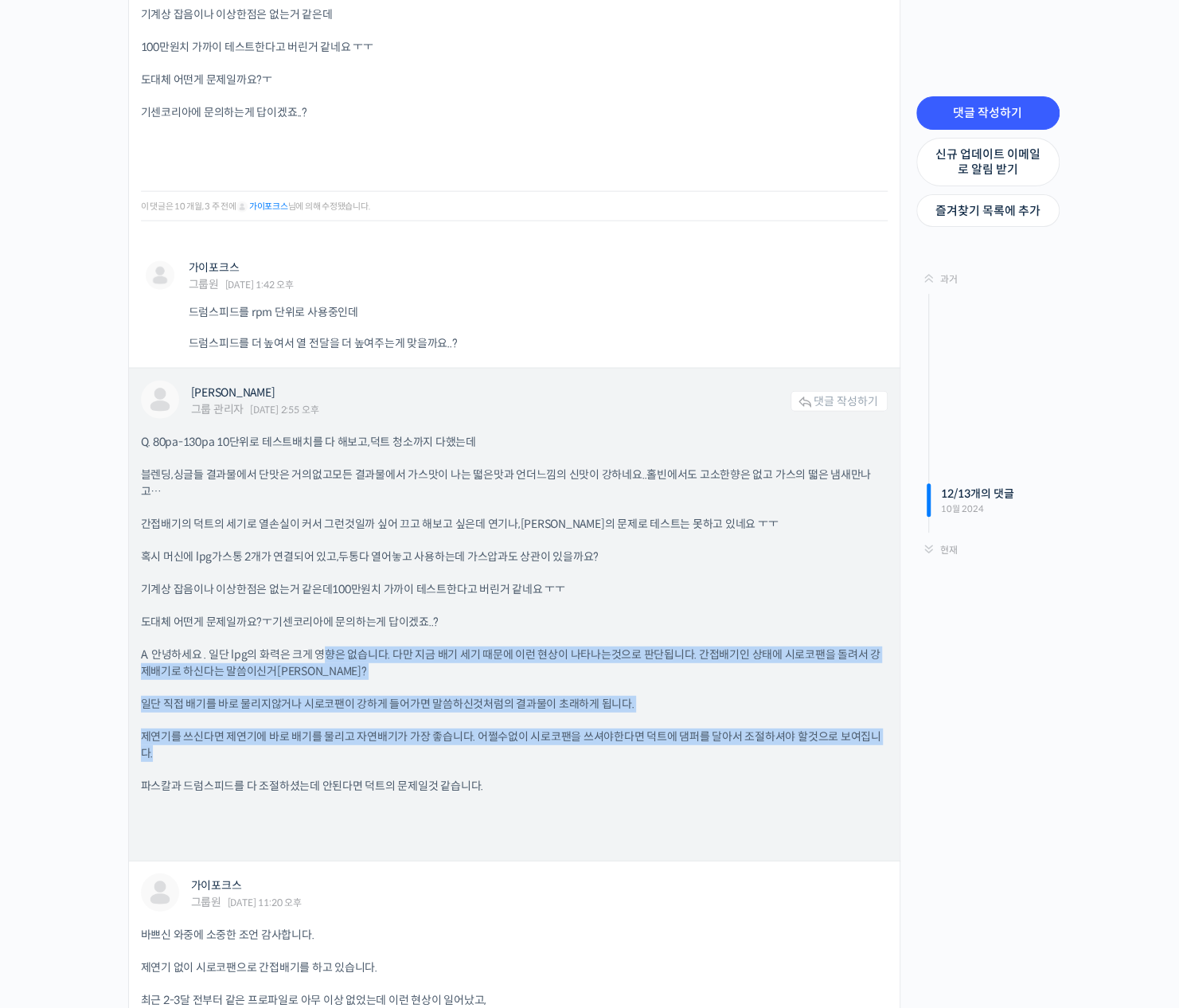
drag, startPoint x: 320, startPoint y: 641, endPoint x: 408, endPoint y: 751, distance: 140.9
click at [408, 751] on div "Q. 80pa-130pa 10단위로 테스트배치를 다 해보고, 덕트 청소까지 다했는데 블렌딩,싱글들 결과물에서 단맛은 거의없고 모든 결과물에서 …" at bounding box center [514, 641] width 747 height 415
drag, startPoint x: 408, startPoint y: 751, endPoint x: 333, endPoint y: 749, distance: 75.0
click at [333, 749] on p "제연기를 쓰신다면 제연기에 바로 배기를 물리고 자연배기가 가장 좋습니다. 어쩔수없이 시로코팬을 쓰셔야한다면 덕트에 댐퍼를 달아서 조절하셔야 할…" at bounding box center [514, 745] width 747 height 33
click at [293, 751] on p "제연기를 쓰신다면 제연기에 바로 배기를 물리고 자연배기가 가장 좋습니다. 어쩔수없이 시로코팬을 쓰셔야한다면 덕트에 댐퍼를 달아서 조절하셔야 할…" at bounding box center [514, 745] width 747 height 33
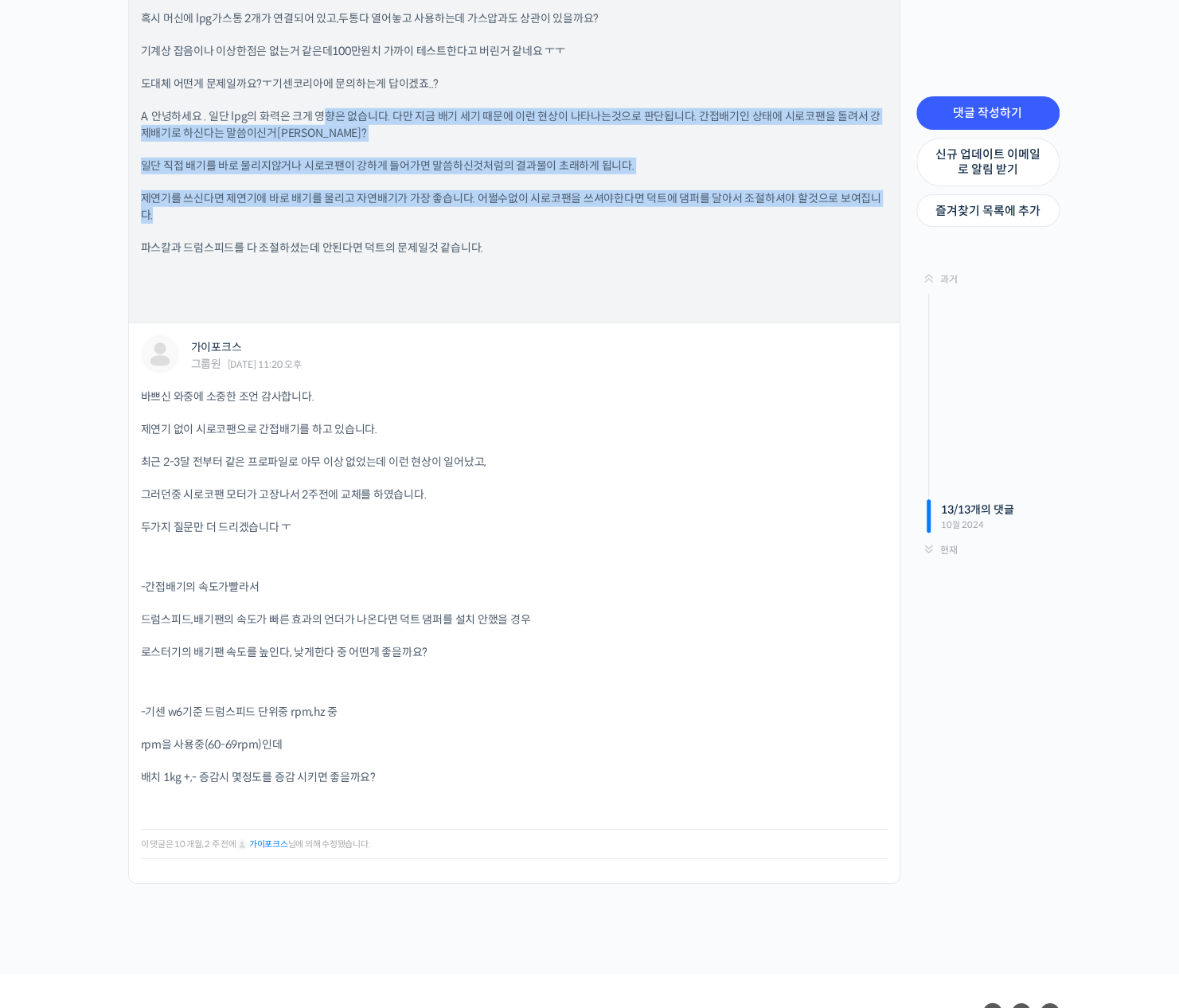
scroll to position [6211, 0]
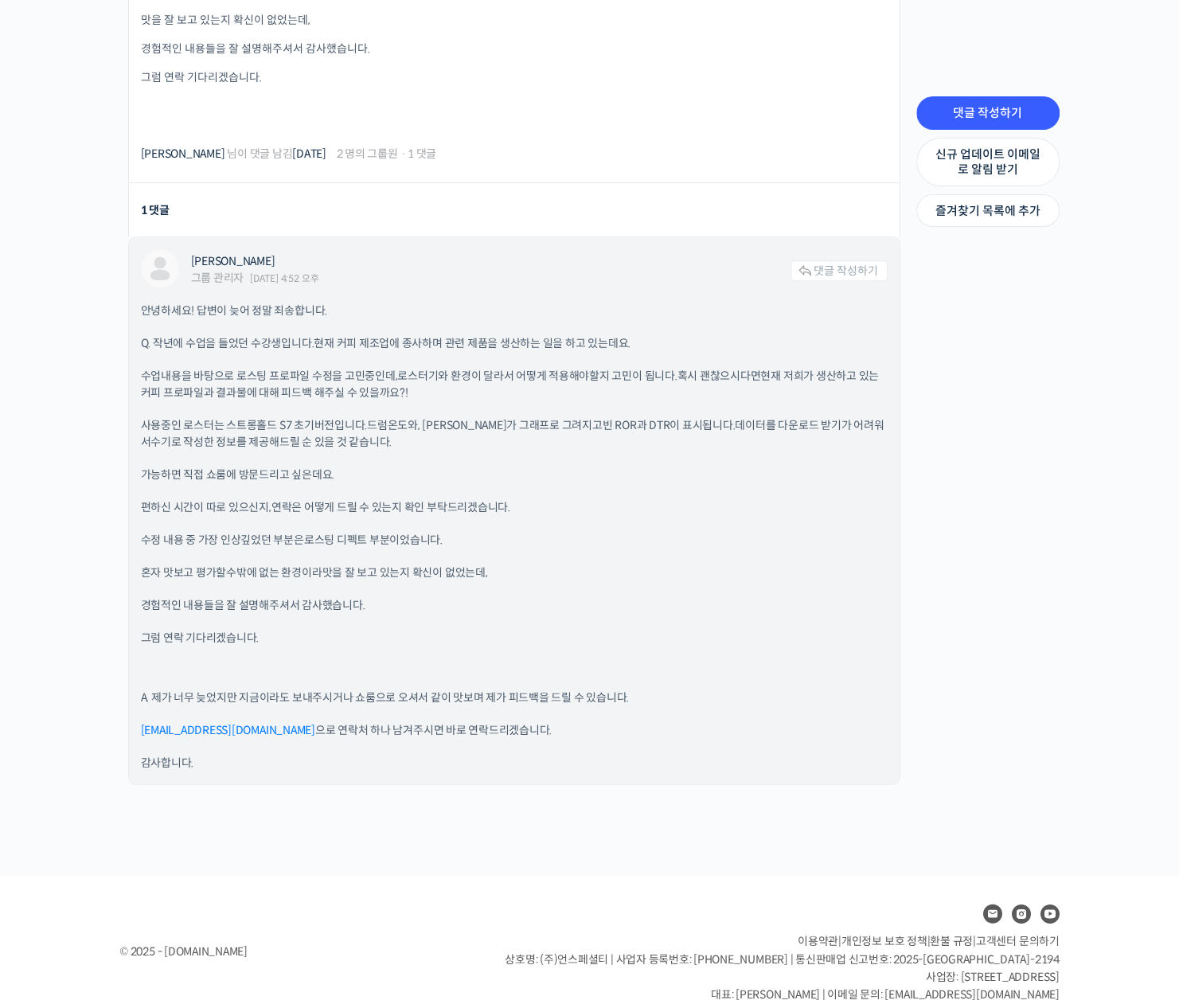
scroll to position [992, 0]
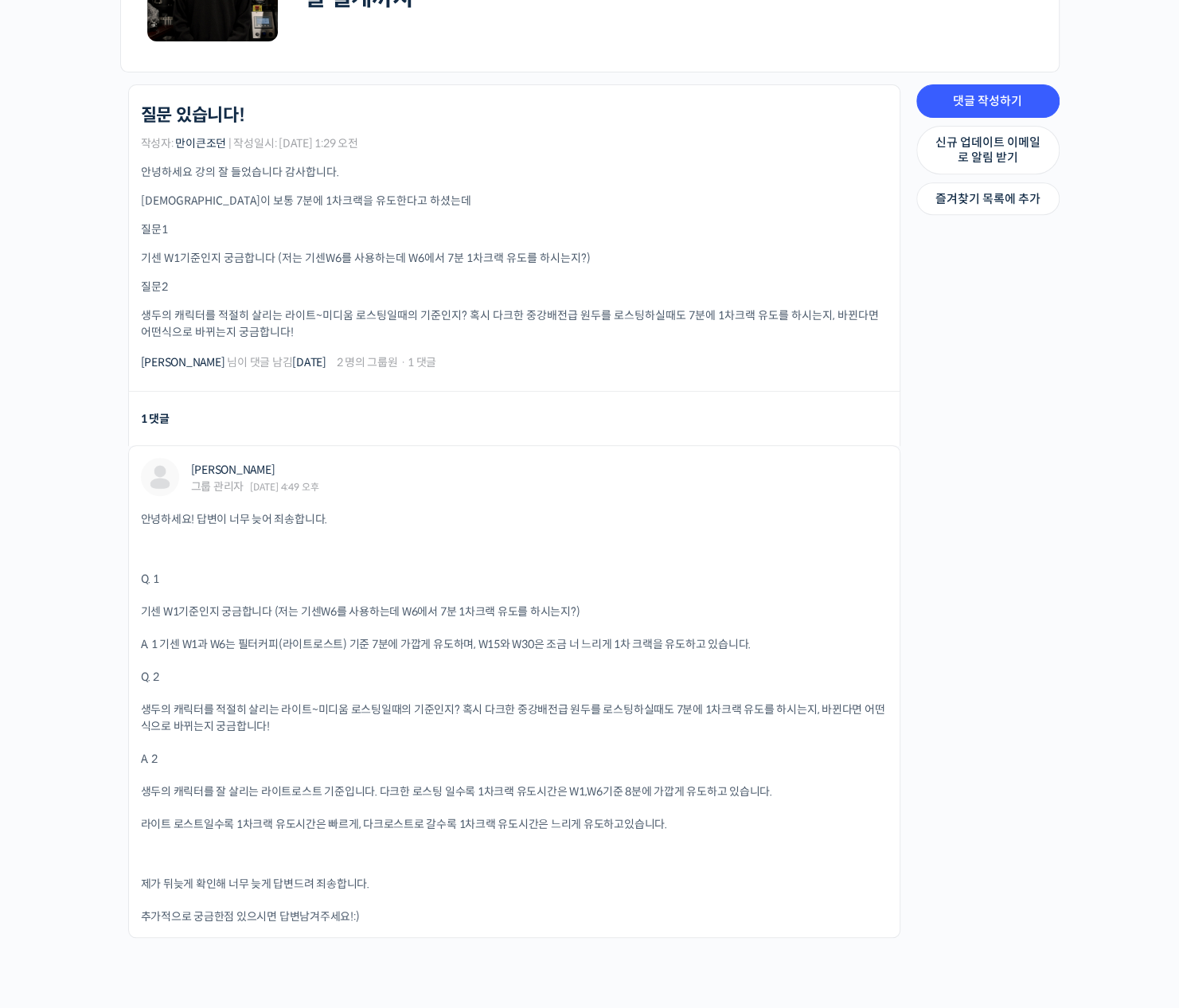
scroll to position [318, 0]
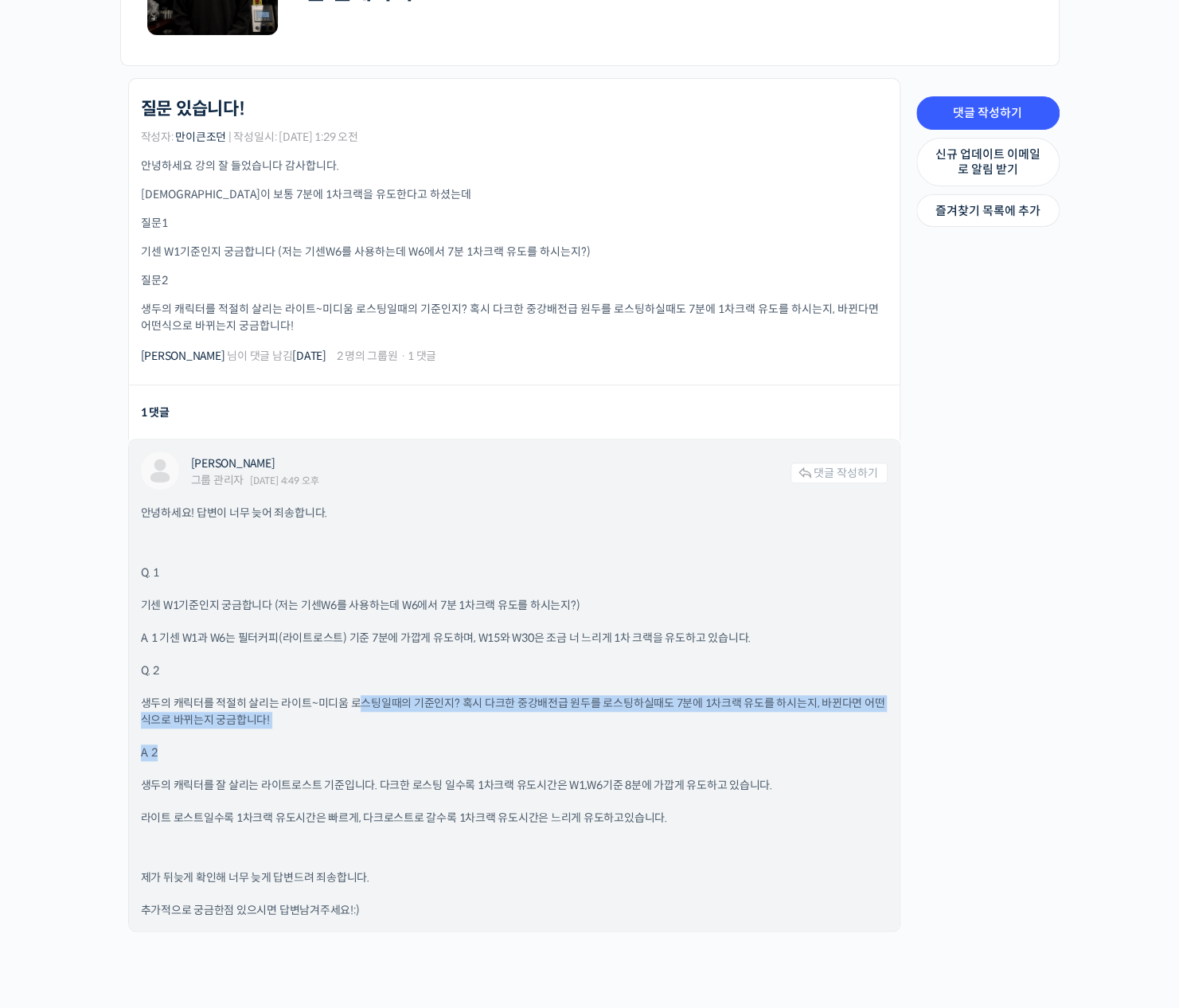
drag, startPoint x: 360, startPoint y: 710, endPoint x: 387, endPoint y: 741, distance: 41.1
click at [387, 741] on div "안녕하세요! 답변이 너무 늦어 죄송합니다. Q. 1 기센 W1기준인지 궁금합니다 (저는 기센W6를 사용하는데 W6에서 7분 1차크랙 유도를 하…" at bounding box center [514, 712] width 747 height 414
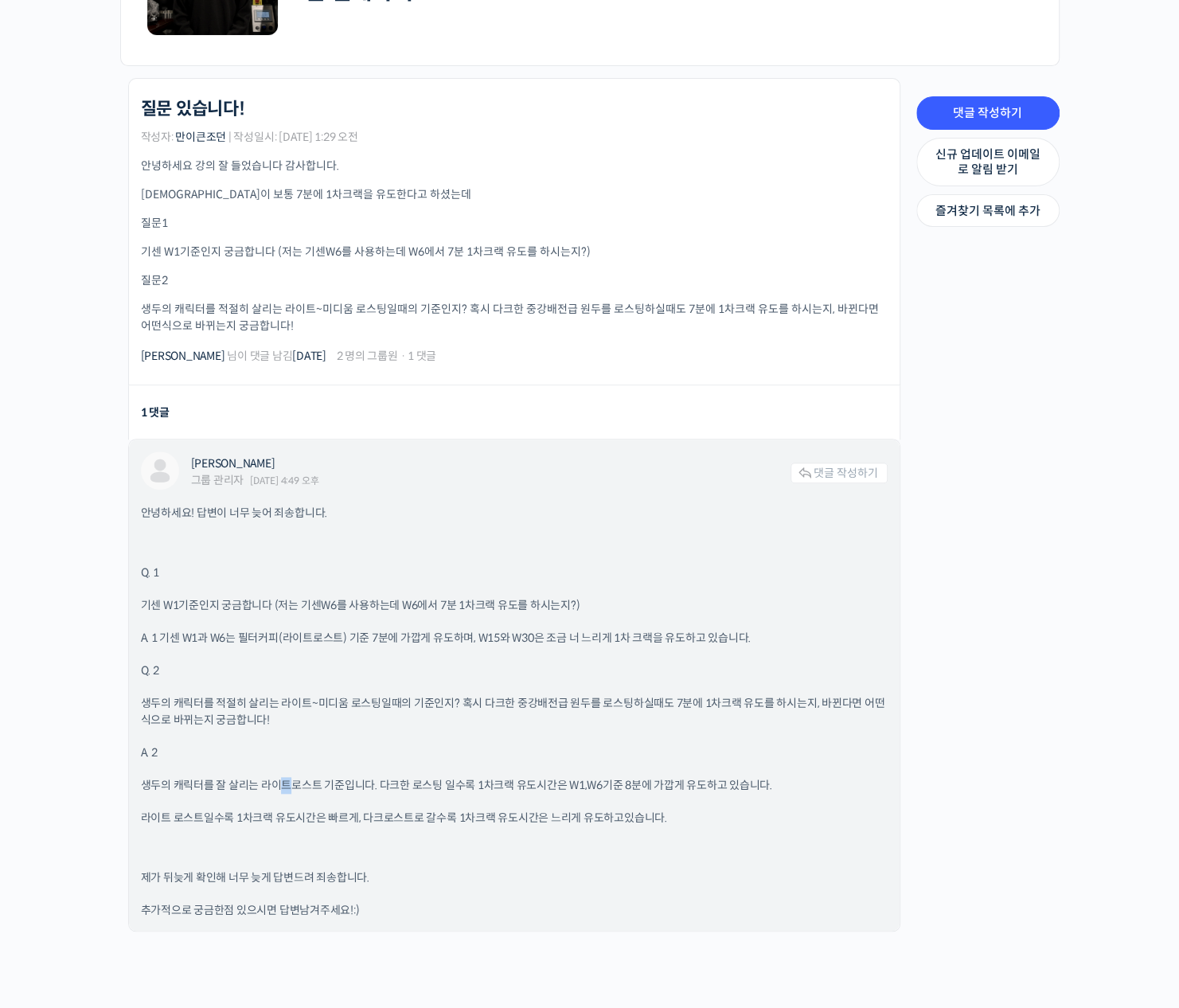
drag, startPoint x: 387, startPoint y: 741, endPoint x: 285, endPoint y: 780, distance: 109.2
click at [285, 780] on p "생두의 캐릭터를 잘 살리는 라이트로스트 기준입니다. 다크한 로스팅 일수록 1차크랙 유도시간은 W1,W6기준 8분에 가깝게 유도하고 있습니다." at bounding box center [514, 786] width 747 height 17
click at [203, 779] on p "생두의 캐릭터를 잘 살리는 라이트로스트 기준입니다. 다크한 로스팅 일수록 1차크랙 유도시간은 W1,W6기준 8분에 가깝게 유도하고 있습니다." at bounding box center [514, 786] width 747 height 17
drag, startPoint x: 186, startPoint y: 600, endPoint x: 226, endPoint y: 633, distance: 51.9
click at [226, 633] on div "안녕하세요! 답변이 너무 늦어 죄송합니다. Q. 1 기센 W1기준인지 궁금합니다 (저는 기센W6를 사용하는데 W6에서 7분 1차크랙 유도를 하…" at bounding box center [514, 712] width 747 height 414
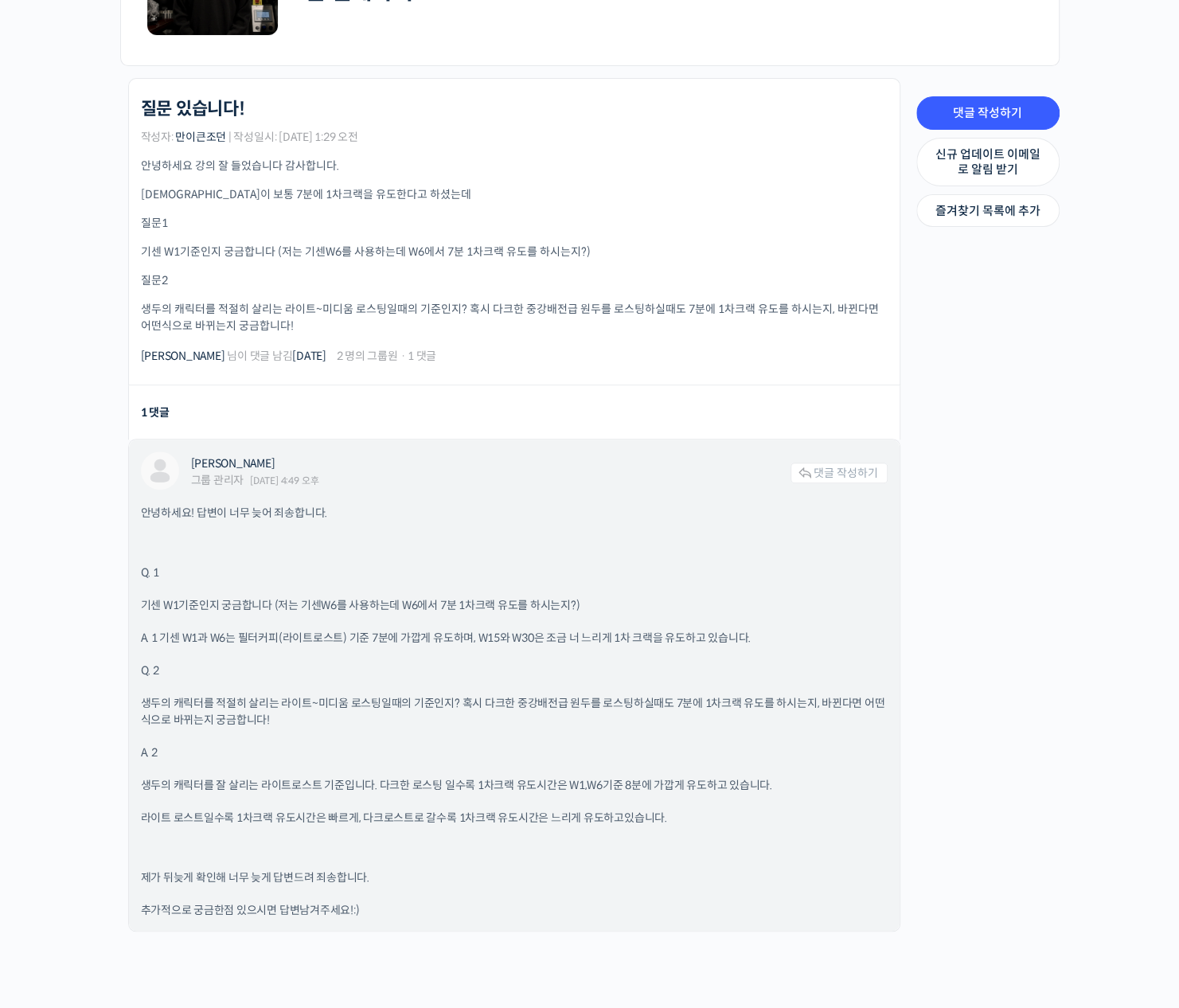
drag, startPoint x: 226, startPoint y: 633, endPoint x: 283, endPoint y: 648, distance: 58.9
click at [283, 648] on div "안녕하세요! 답변이 너무 늦어 죄송합니다. Q. 1 기센 W1기준인지 궁금합니다 (저는 기센W6를 사용하는데 W6에서 7분 1차크랙 유도를 하…" at bounding box center [514, 712] width 747 height 414
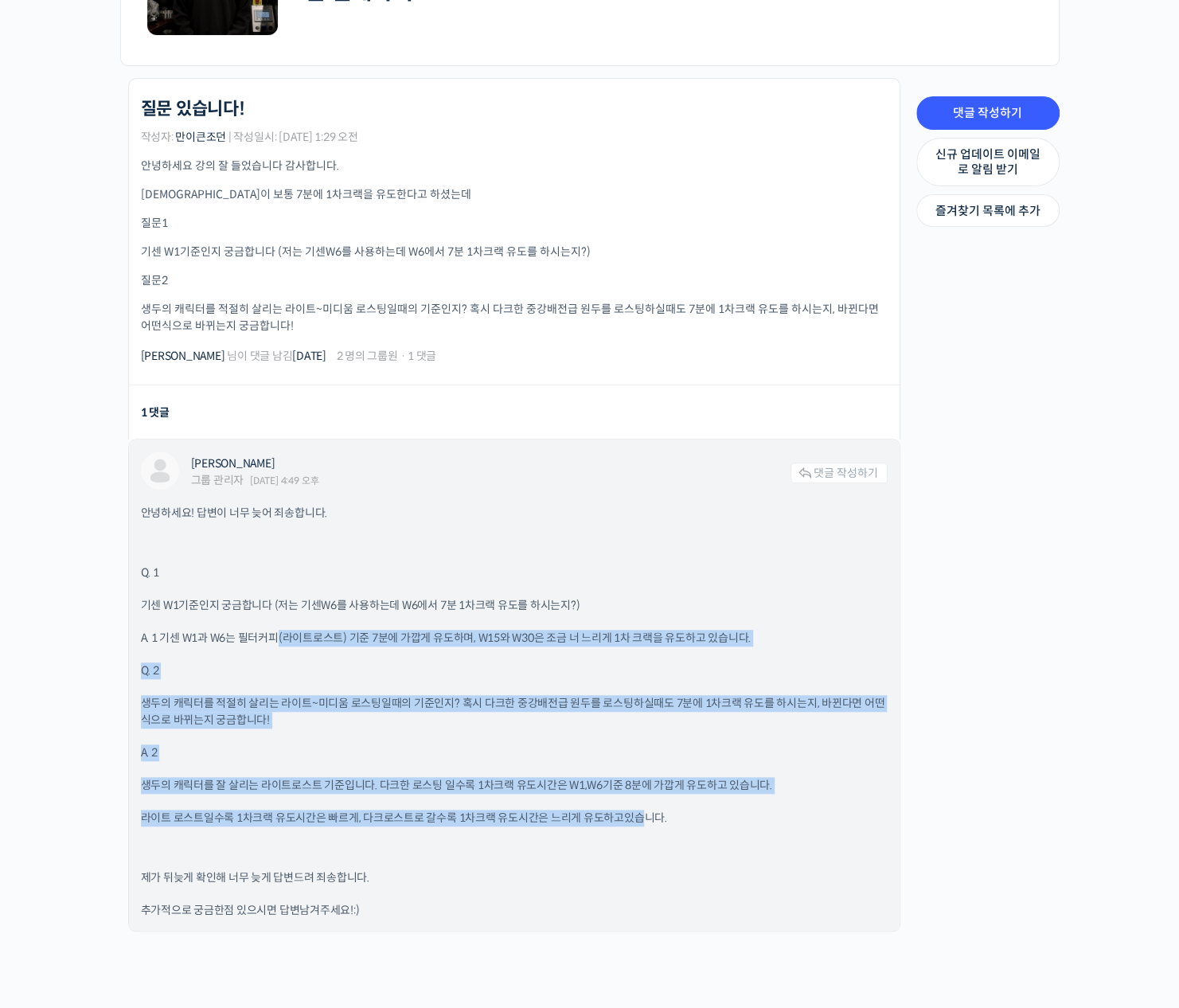
drag, startPoint x: 280, startPoint y: 628, endPoint x: 644, endPoint y: 816, distance: 409.7
click at [644, 816] on div "안녕하세요! 답변이 너무 늦어 죄송합니다. Q. 1 기센 W1기준인지 궁금합니다 (저는 기센W6를 사용하는데 W6에서 7분 1차크랙 유도를 하…" at bounding box center [514, 712] width 747 height 414
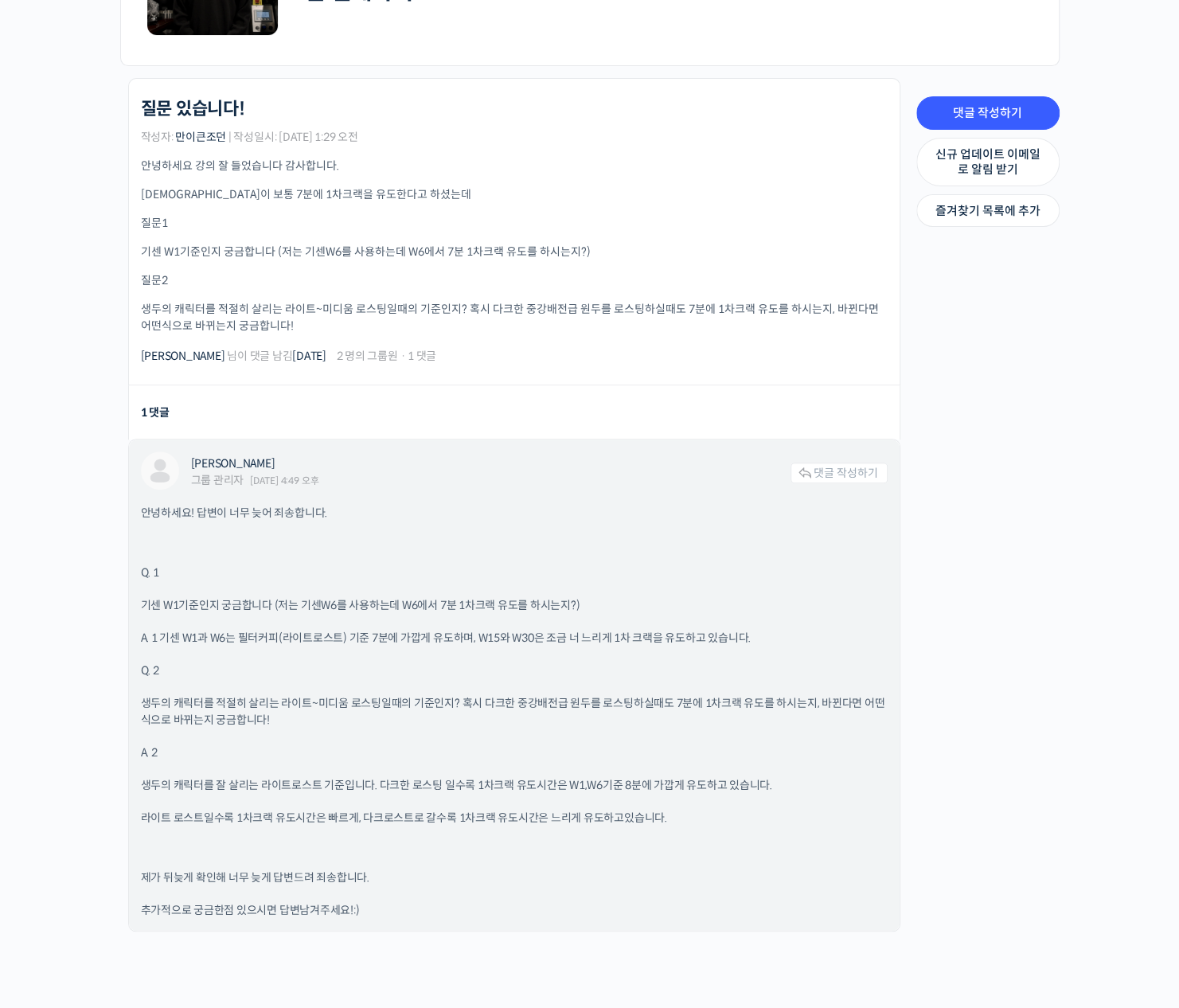
drag, startPoint x: 644, startPoint y: 816, endPoint x: 586, endPoint y: 855, distance: 69.9
click at [586, 855] on div "안녕하세요! 답변이 너무 늦어 죄송합니다. Q. 1 기센 W1기준인지 궁금합니다 (저는 기센W6를 사용하는데 W6에서 7분 1차크랙 유도를 하…" at bounding box center [514, 712] width 747 height 414
